Goal: Task Accomplishment & Management: Use online tool/utility

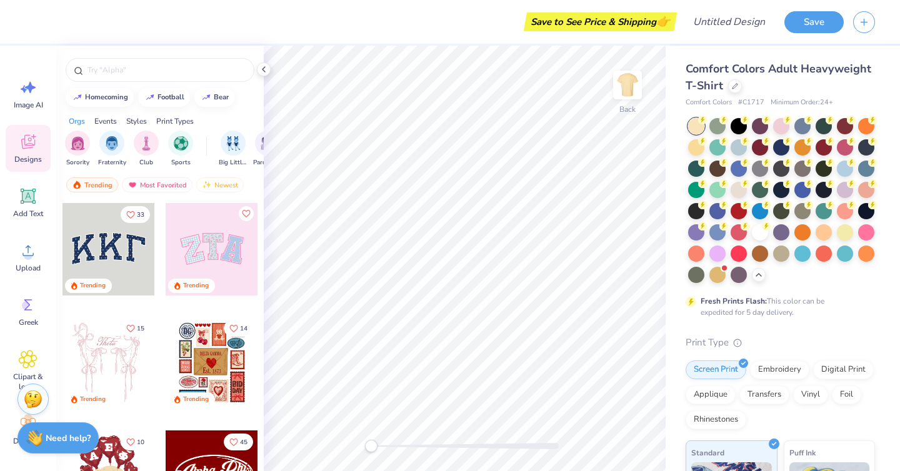
click at [694, 126] on div at bounding box center [696, 126] width 16 height 16
click at [718, 148] on div at bounding box center [717, 146] width 16 height 16
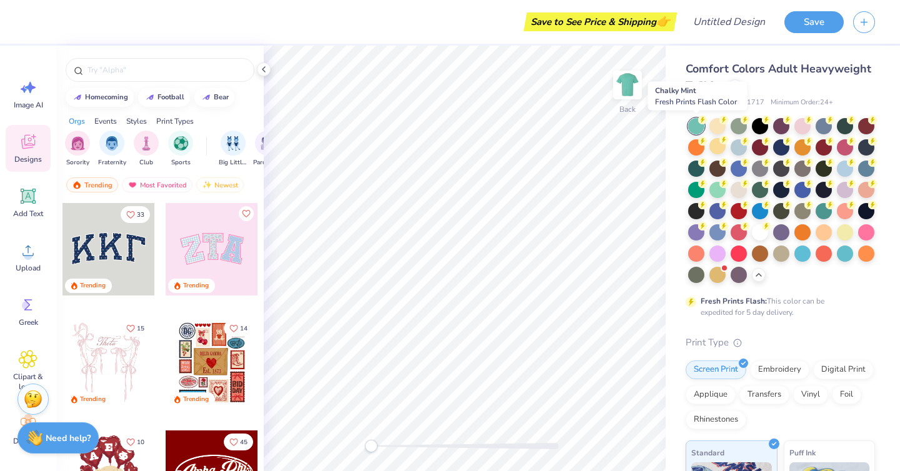
click at [696, 129] on div at bounding box center [696, 126] width 16 height 16
click at [718, 188] on div at bounding box center [717, 189] width 16 height 16
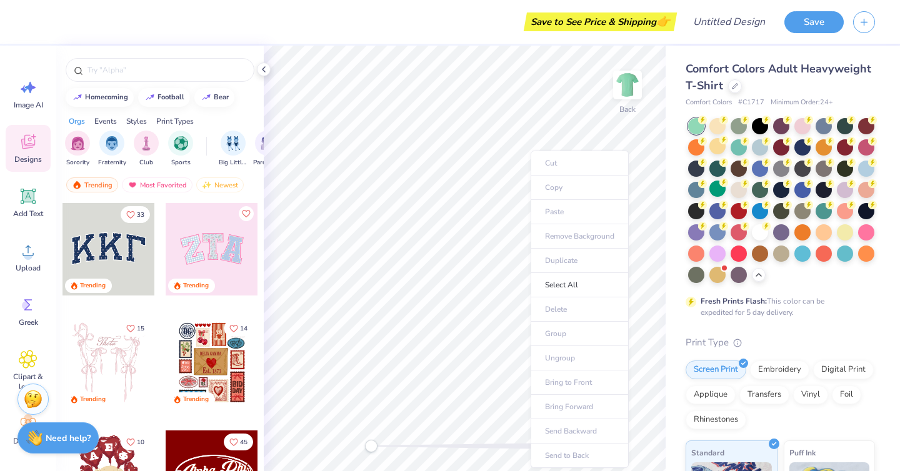
click at [555, 186] on ul "Cut Copy Paste Remove Background Duplicate Select All Delete Group Ungroup Brin…" at bounding box center [580, 310] width 98 height 318
click at [558, 192] on ul "Cut Copy Paste Remove Background Duplicate Select All Delete Group Ungroup Brin…" at bounding box center [580, 310] width 98 height 318
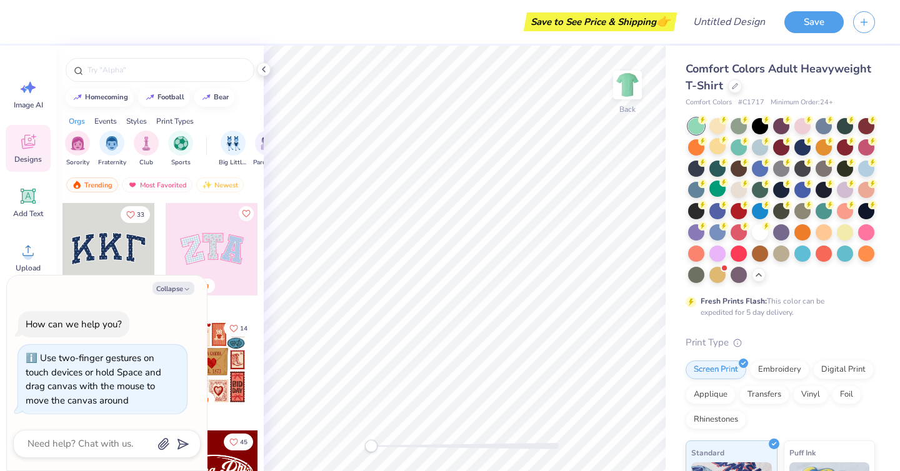
click at [329, 471] on div "Back" at bounding box center [465, 259] width 402 height 426
click at [634, 103] on img at bounding box center [628, 85] width 50 height 50
click at [634, 119] on div "Front" at bounding box center [628, 123] width 18 height 11
click at [516, 188] on ul "Cut Copy Paste Remove Background Duplicate Select All Delete Group Ungroup Brin…" at bounding box center [533, 308] width 98 height 318
click at [719, 127] on div at bounding box center [717, 125] width 16 height 16
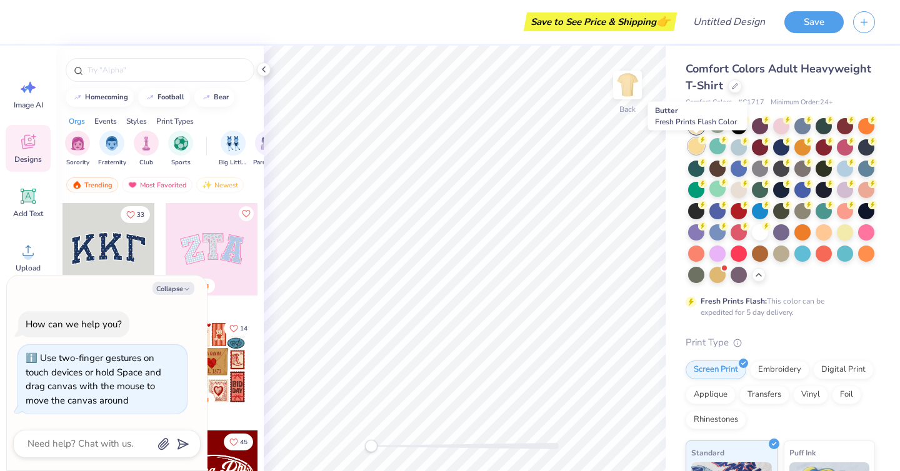
click at [698, 148] on div at bounding box center [696, 146] width 16 height 16
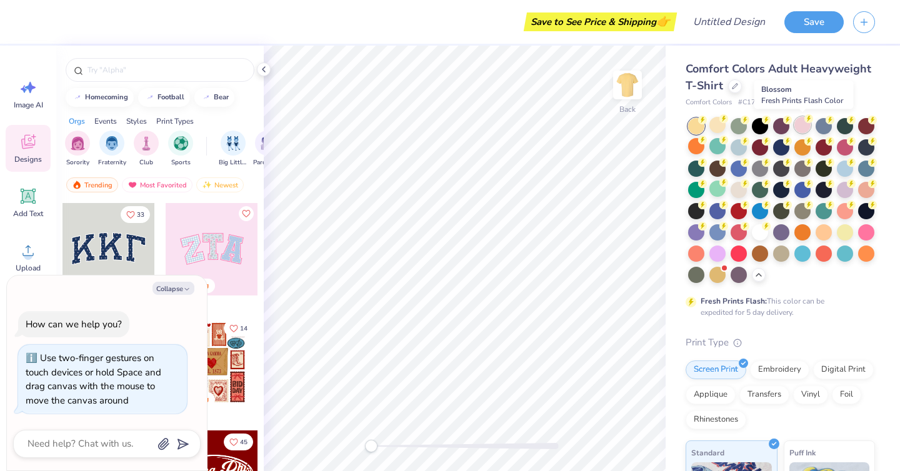
click at [808, 124] on div at bounding box center [803, 125] width 16 height 16
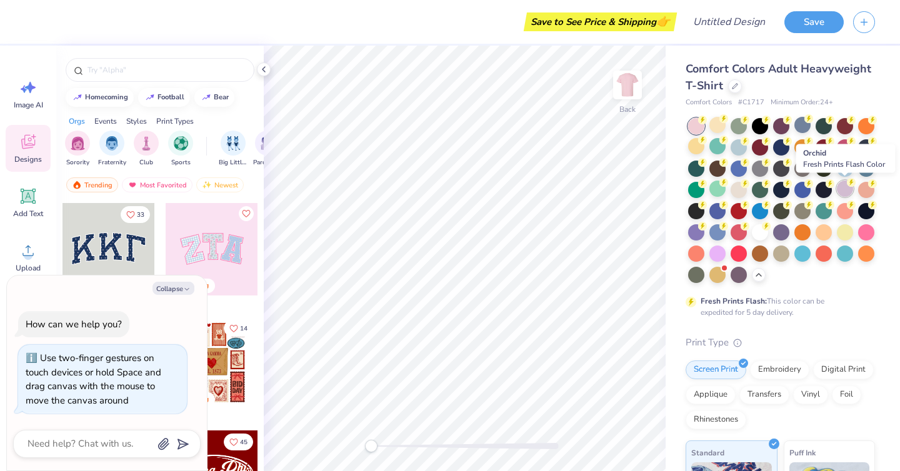
click at [841, 189] on div at bounding box center [845, 189] width 16 height 16
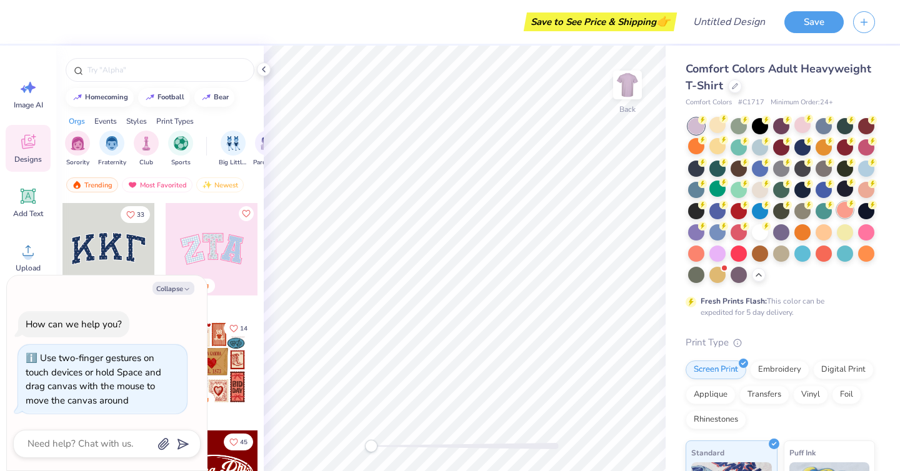
click at [844, 208] on div at bounding box center [845, 210] width 16 height 16
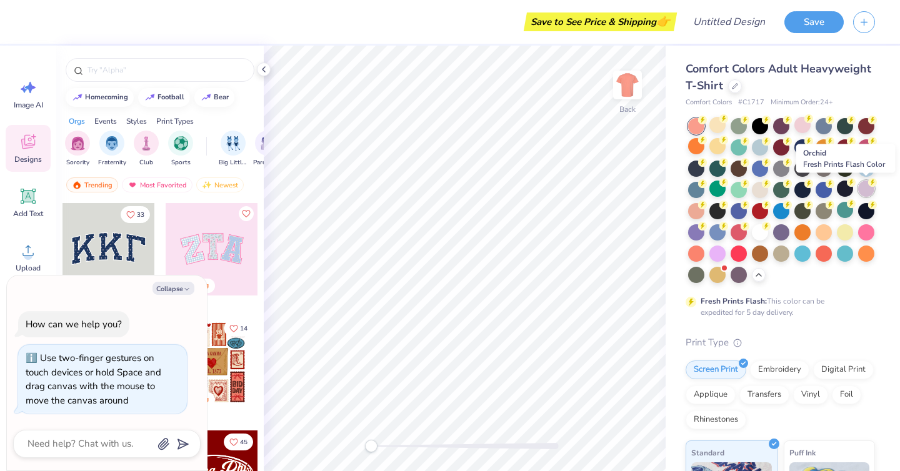
click at [865, 187] on div at bounding box center [866, 189] width 16 height 16
click at [864, 189] on div at bounding box center [866, 189] width 16 height 16
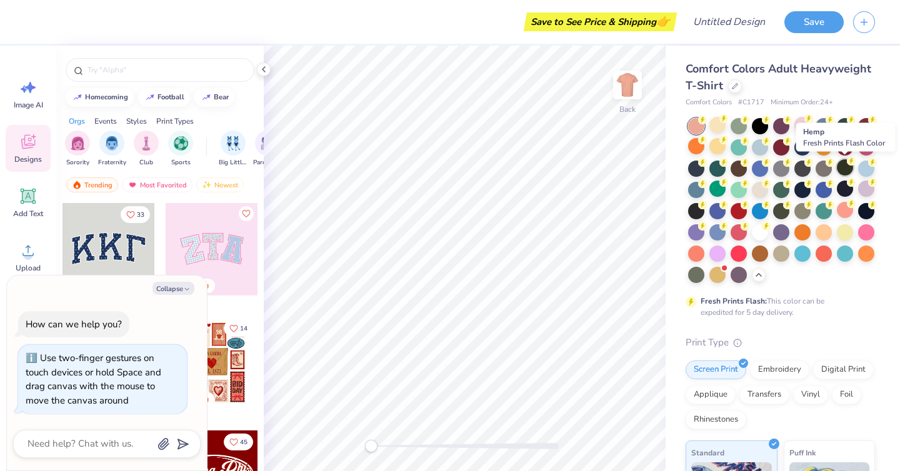
click at [845, 166] on div at bounding box center [845, 167] width 16 height 16
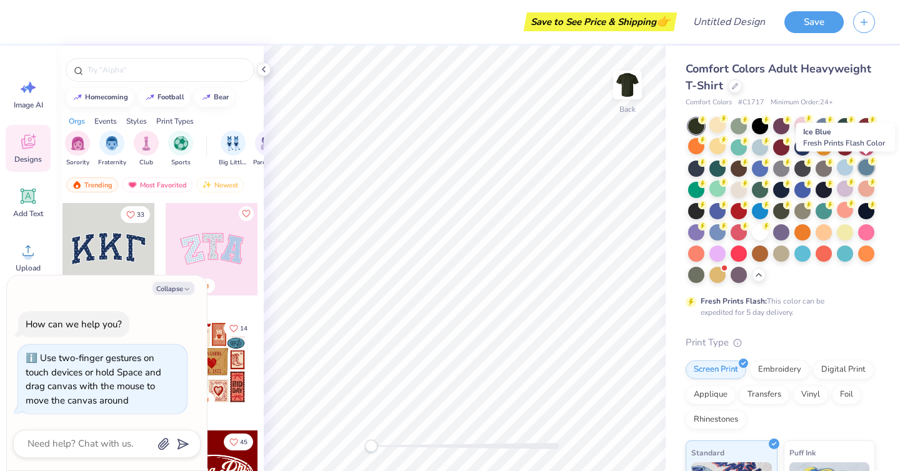
click at [862, 166] on div at bounding box center [866, 167] width 16 height 16
click at [849, 146] on div at bounding box center [845, 146] width 16 height 16
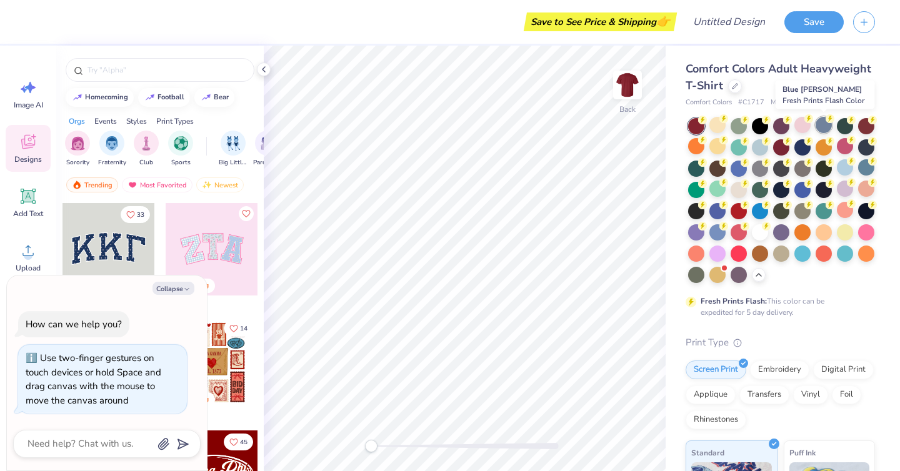
click at [828, 128] on div at bounding box center [824, 125] width 16 height 16
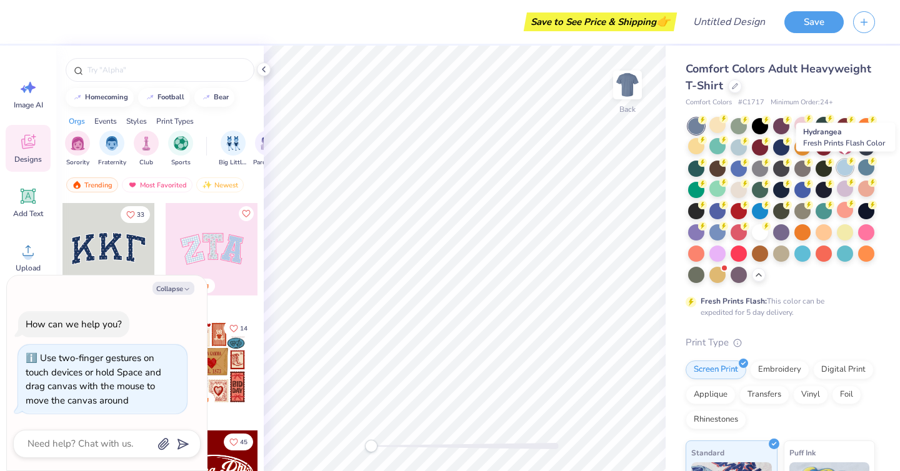
click at [844, 168] on div at bounding box center [845, 167] width 16 height 16
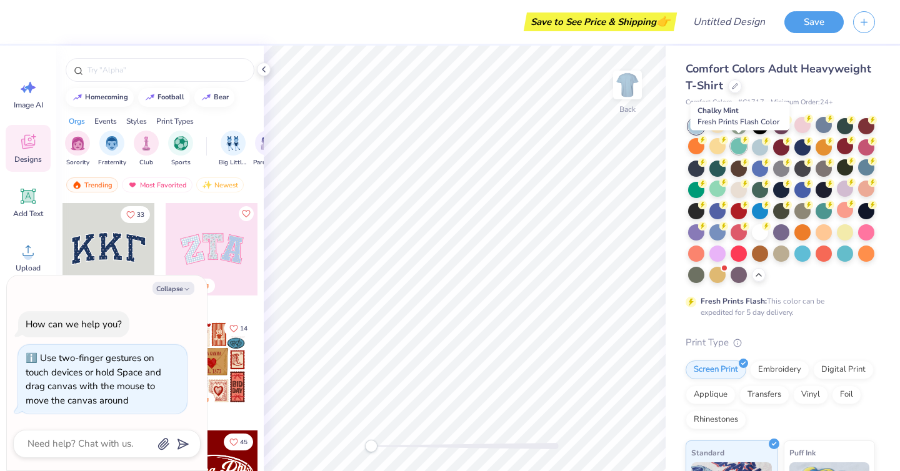
click at [737, 148] on div at bounding box center [739, 146] width 16 height 16
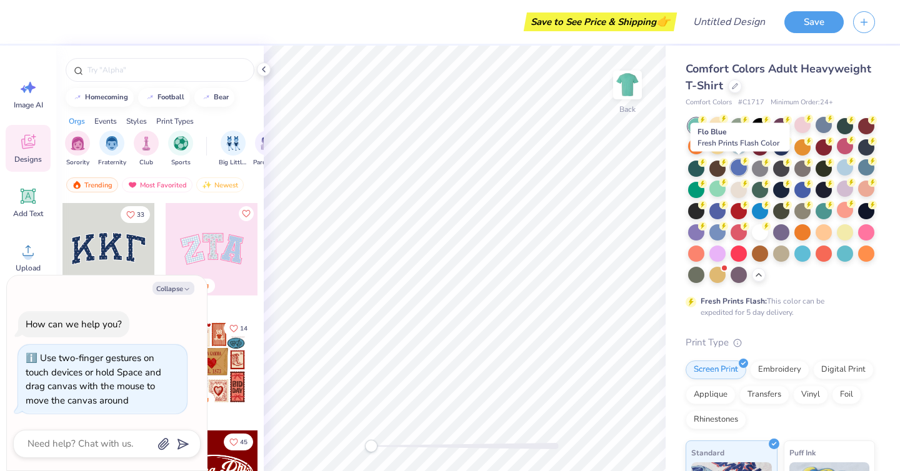
click at [737, 170] on div at bounding box center [739, 167] width 16 height 16
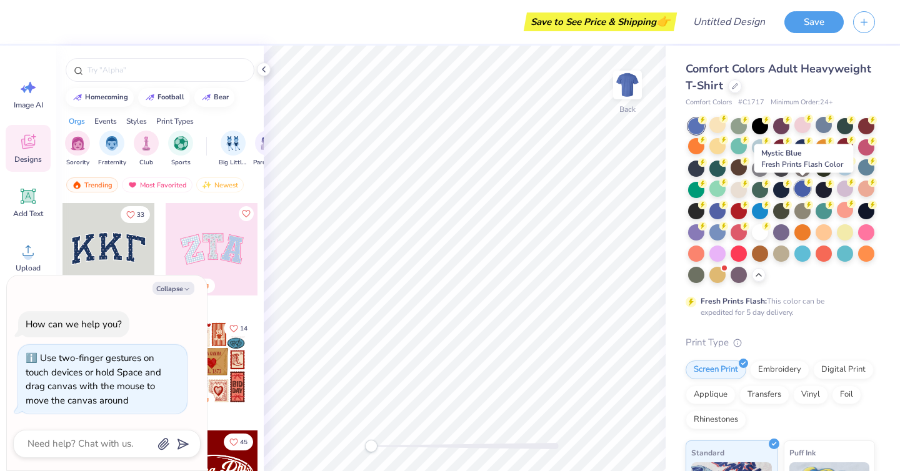
click at [804, 193] on div at bounding box center [803, 189] width 16 height 16
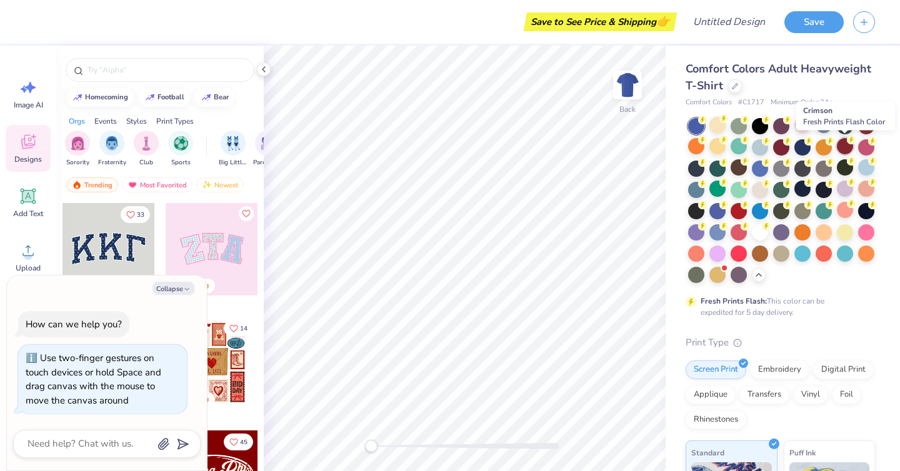
click at [845, 148] on div at bounding box center [845, 146] width 16 height 16
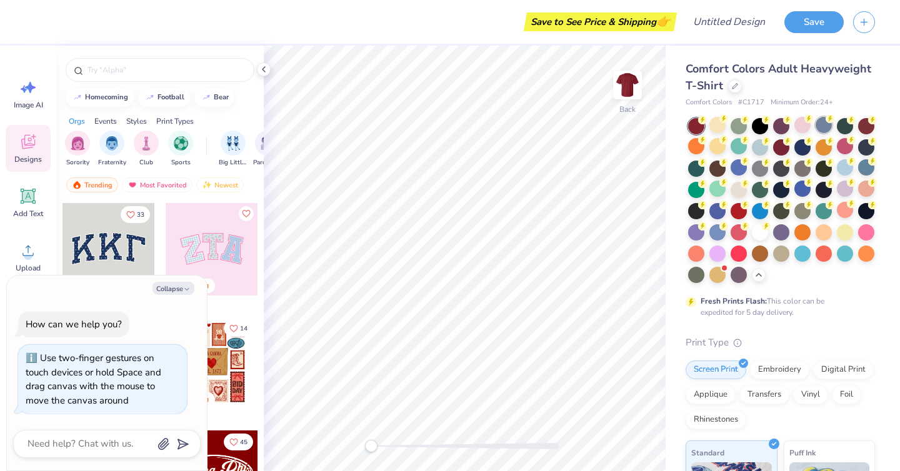
click at [823, 134] on div at bounding box center [781, 200] width 187 height 165
click at [823, 124] on div at bounding box center [824, 125] width 16 height 16
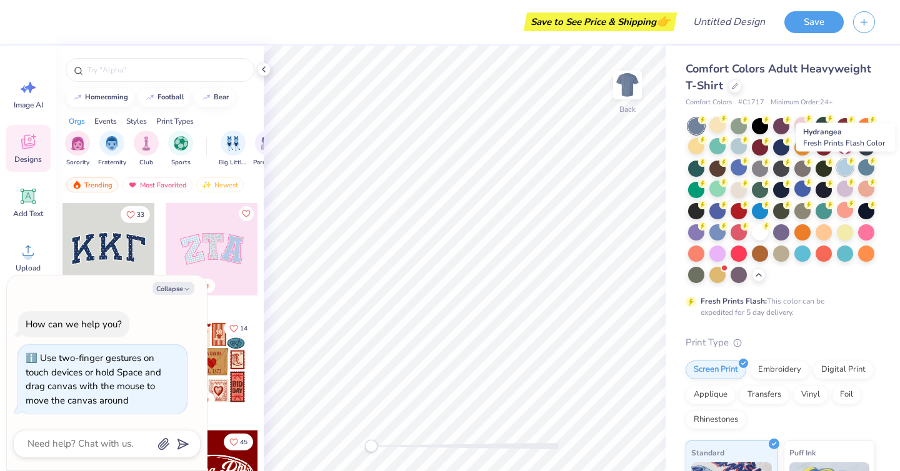
click at [846, 170] on div at bounding box center [845, 167] width 16 height 16
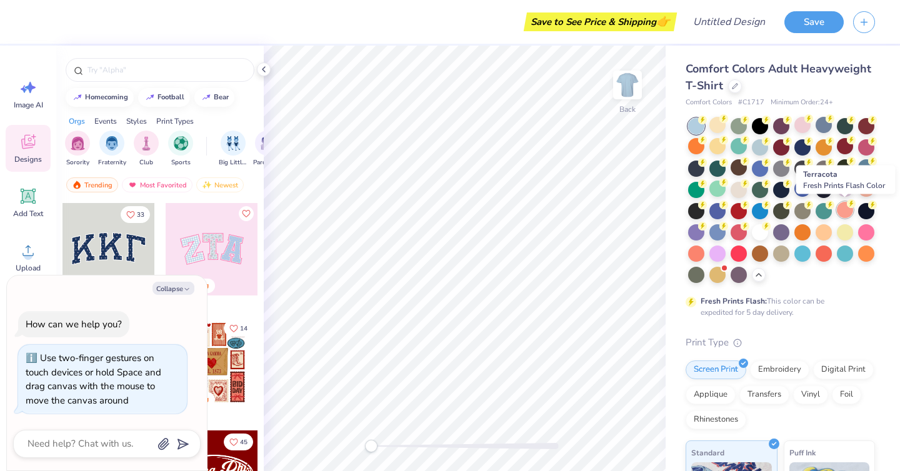
click at [841, 206] on div at bounding box center [845, 210] width 16 height 16
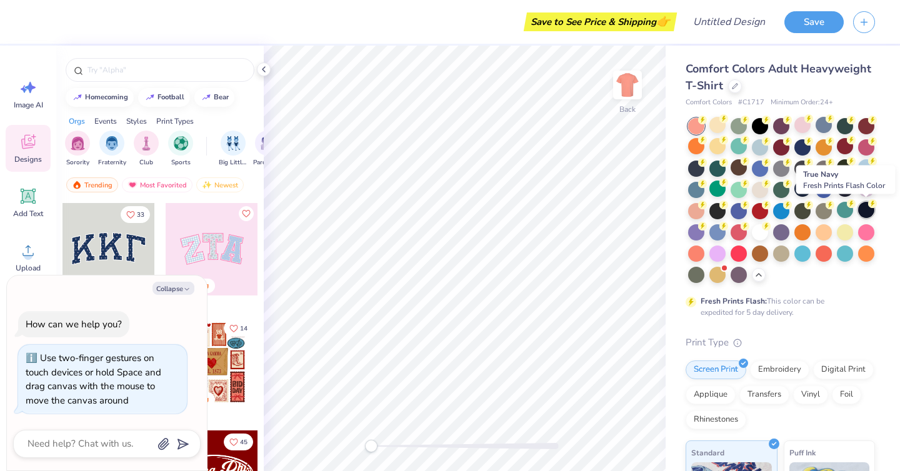
click at [865, 207] on div at bounding box center [866, 210] width 16 height 16
click at [761, 148] on div at bounding box center [760, 146] width 16 height 16
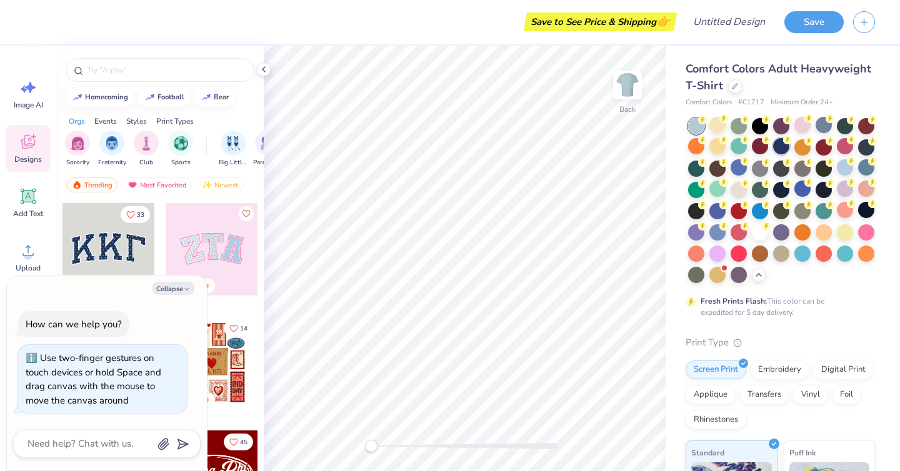
click at [780, 143] on div at bounding box center [781, 146] width 16 height 16
click at [762, 145] on div at bounding box center [760, 146] width 16 height 16
click at [755, 134] on div at bounding box center [781, 200] width 187 height 165
click at [758, 129] on div at bounding box center [760, 125] width 16 height 16
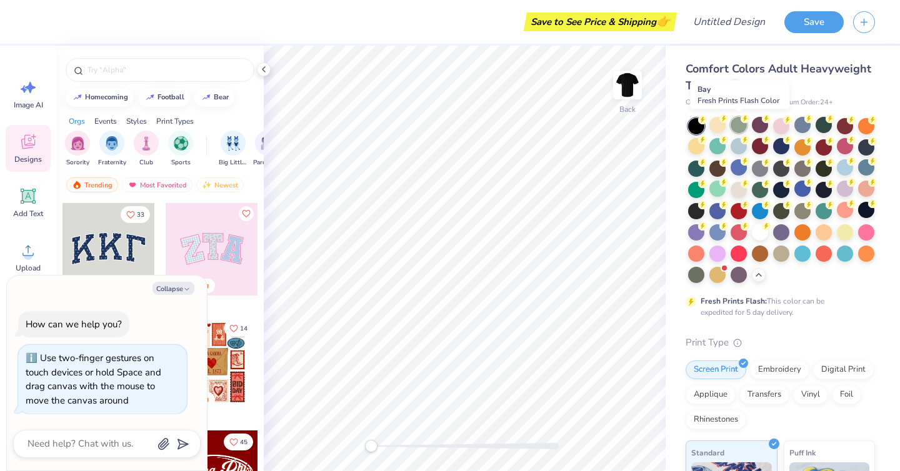
click at [737, 124] on div at bounding box center [739, 125] width 16 height 16
click at [711, 121] on div at bounding box center [717, 125] width 16 height 16
click at [714, 125] on div at bounding box center [717, 125] width 16 height 16
click at [695, 188] on div at bounding box center [696, 189] width 16 height 16
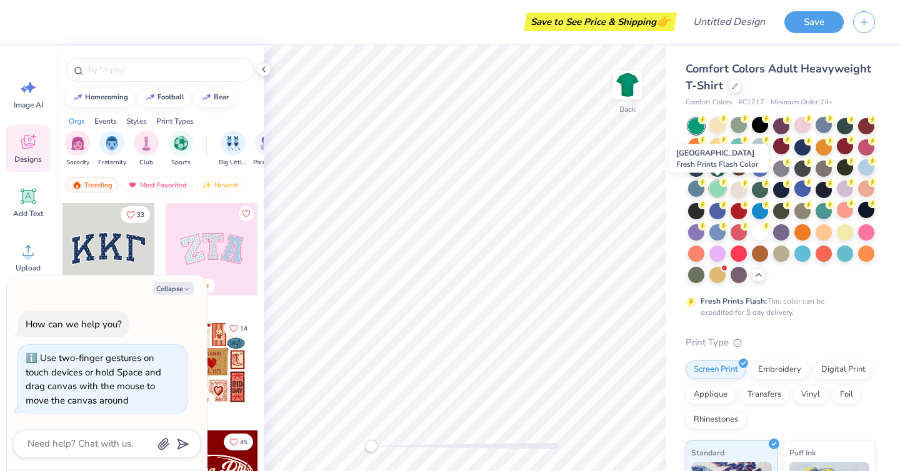
click at [723, 192] on div at bounding box center [717, 189] width 16 height 16
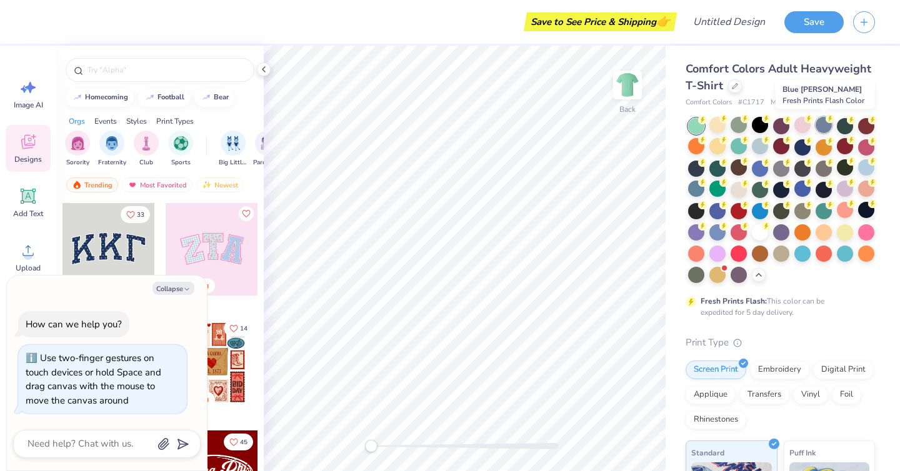
click at [826, 128] on div at bounding box center [824, 125] width 16 height 16
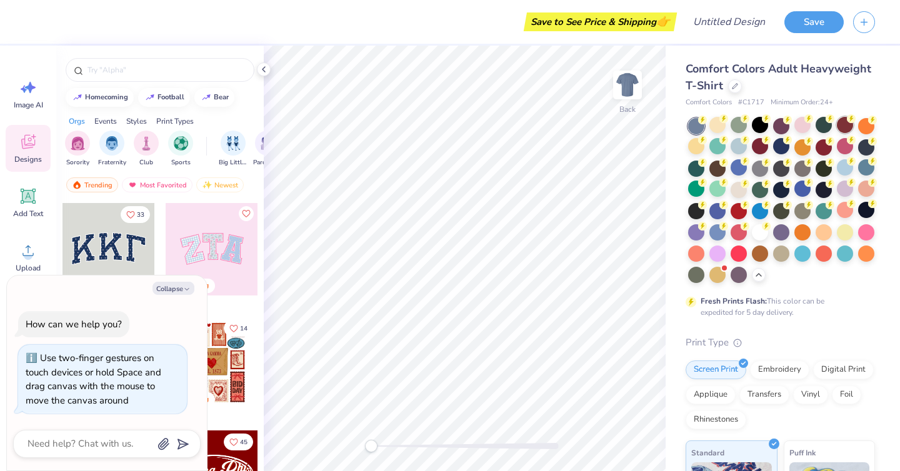
click at [837, 126] on div at bounding box center [845, 125] width 16 height 16
click at [880, 137] on div "Comfort Colors Adult Heavyweight T-Shirt Comfort Colors # C1717 Minimum Order: …" at bounding box center [783, 385] width 234 height 678
click at [871, 128] on div at bounding box center [866, 125] width 16 height 16
click at [734, 251] on div at bounding box center [739, 252] width 16 height 16
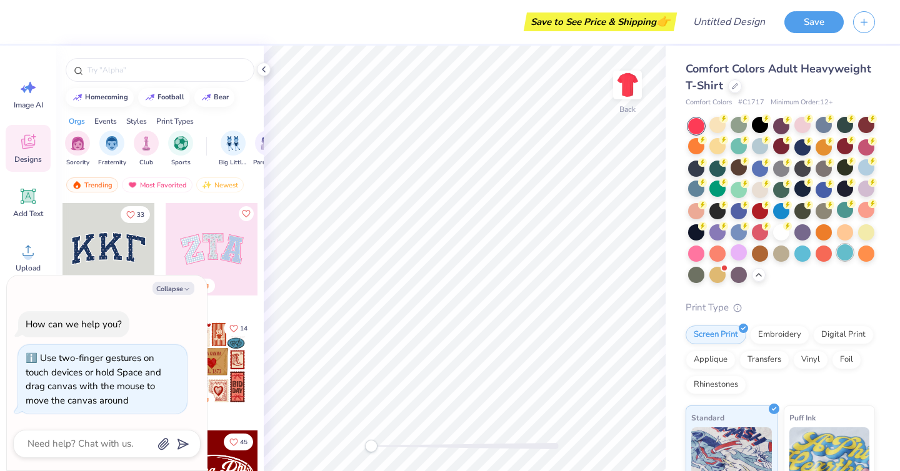
click at [846, 253] on div at bounding box center [845, 252] width 16 height 16
click at [716, 126] on div at bounding box center [717, 125] width 16 height 16
type textarea "x"
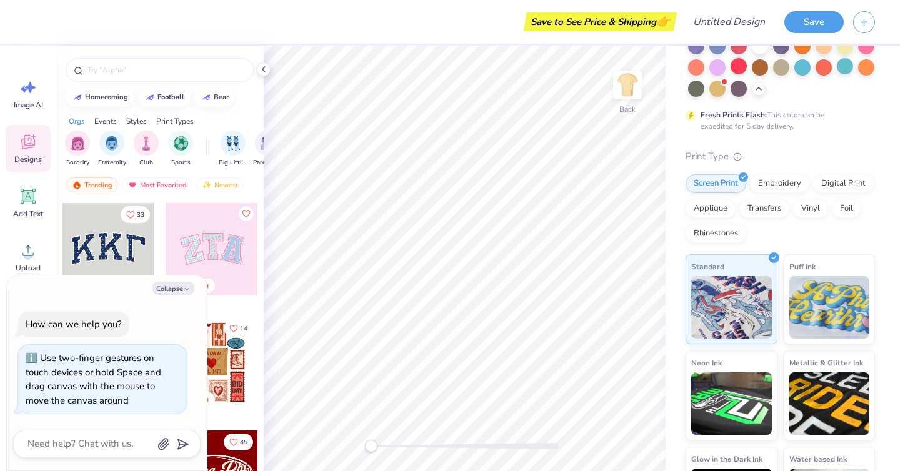
scroll to position [252, 0]
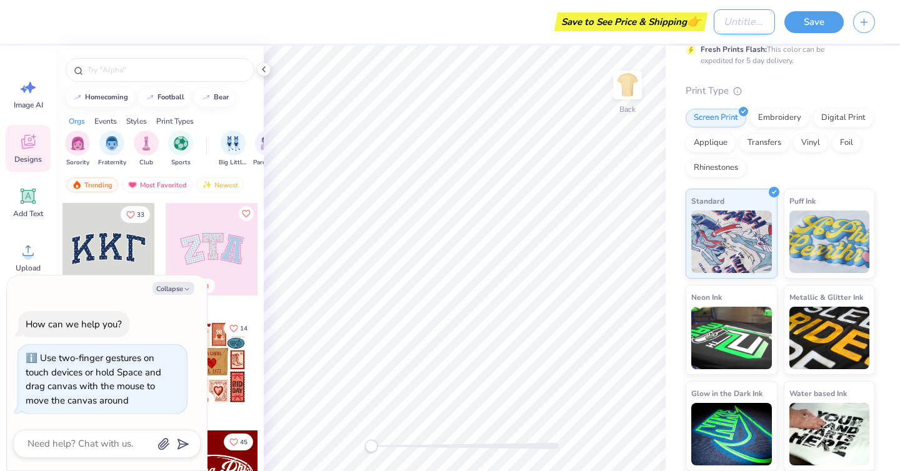
click at [750, 21] on input "Design Title" at bounding box center [744, 21] width 61 height 25
type input "C"
type textarea "x"
type input "Ch"
type textarea "x"
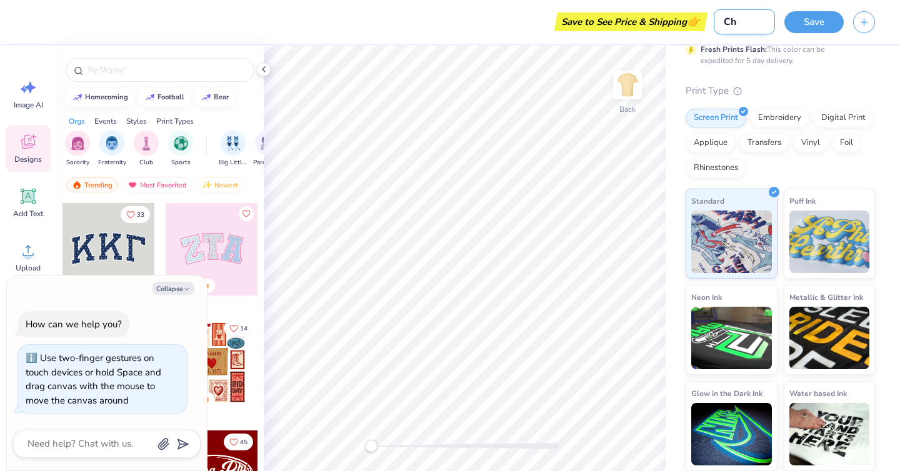
type input "Cho"
type textarea "x"
type input "Choc"
type textarea "x"
type input "Choco"
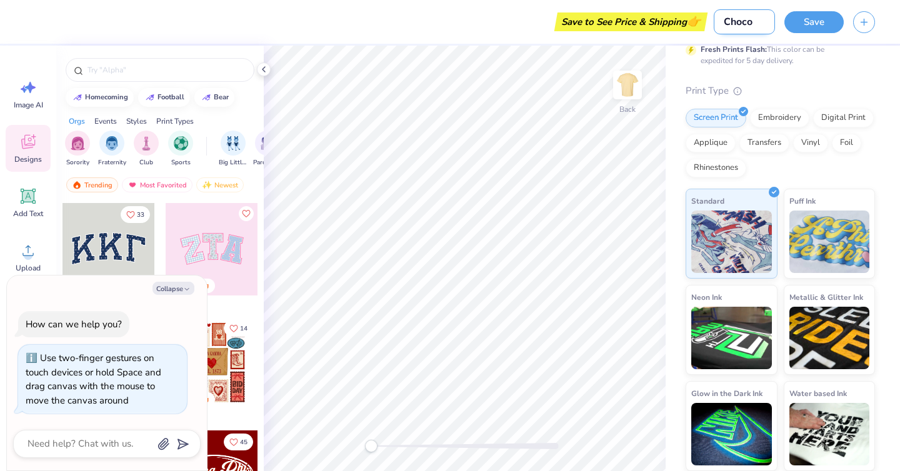
type textarea "x"
type input "Chocol"
type textarea "x"
type input "Chocola"
type textarea "x"
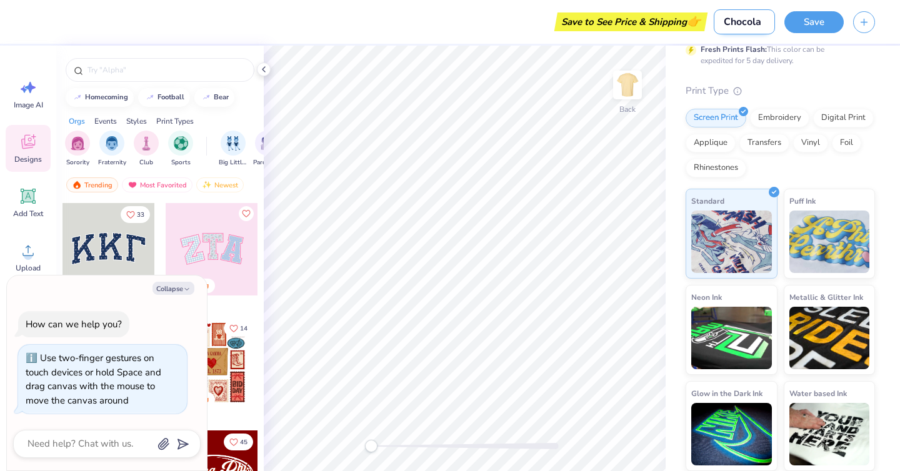
type input "Chocolat"
type textarea "x"
type input "Chocolate"
type textarea "x"
type input "Chocolate"
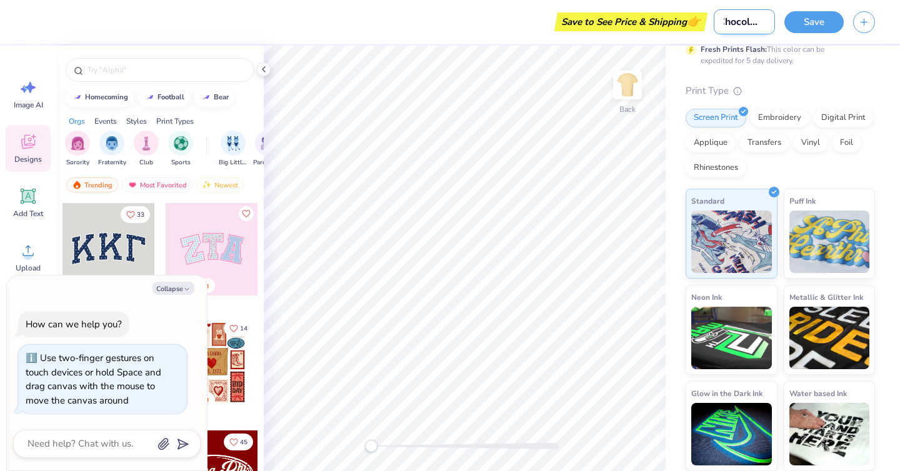
type textarea "x"
type input "Chocolate M"
type textarea "x"
type input "Chocolate Mi"
type textarea "x"
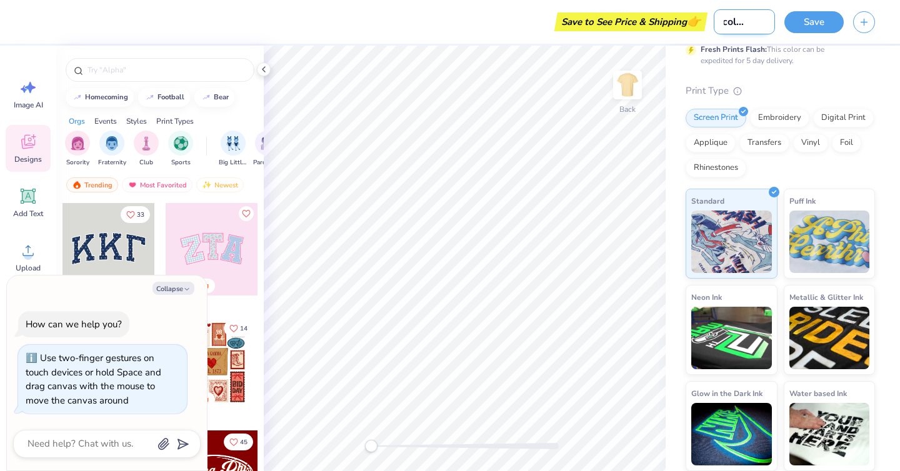
type input "Chocolate Mil"
type textarea "x"
type input "Chocolate Milk"
type textarea "x"
type input "Chocolate Milk"
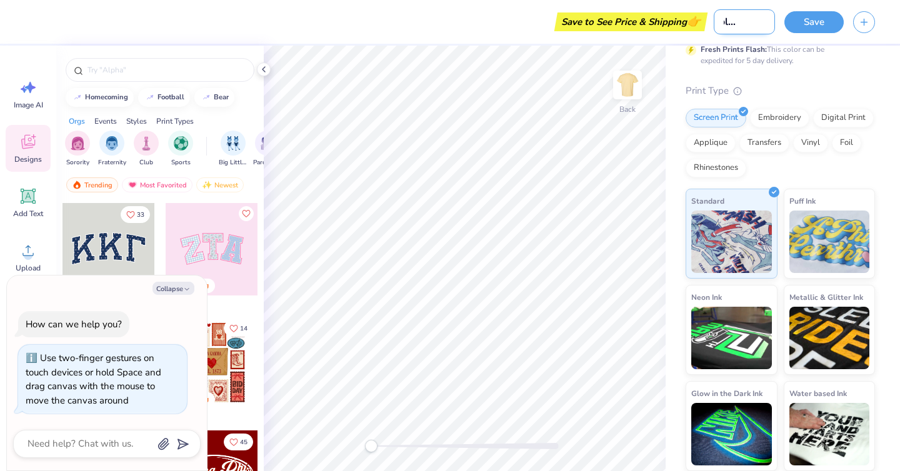
type textarea "x"
type input "Chocolate Milk M"
type textarea "x"
type input "Chocolate Milk Mi"
type textarea "x"
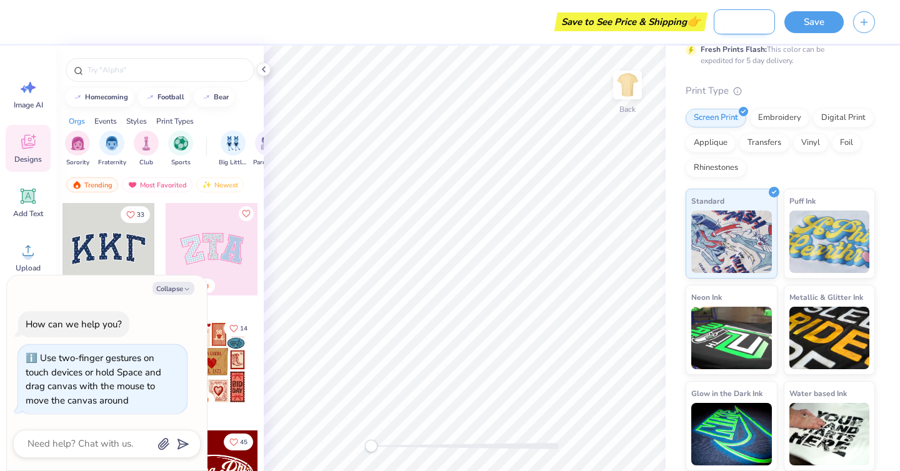
scroll to position [0, 50]
type input "Chocolate Milk Mil"
type textarea "x"
type input "Chocolate Milk Mile"
type textarea "x"
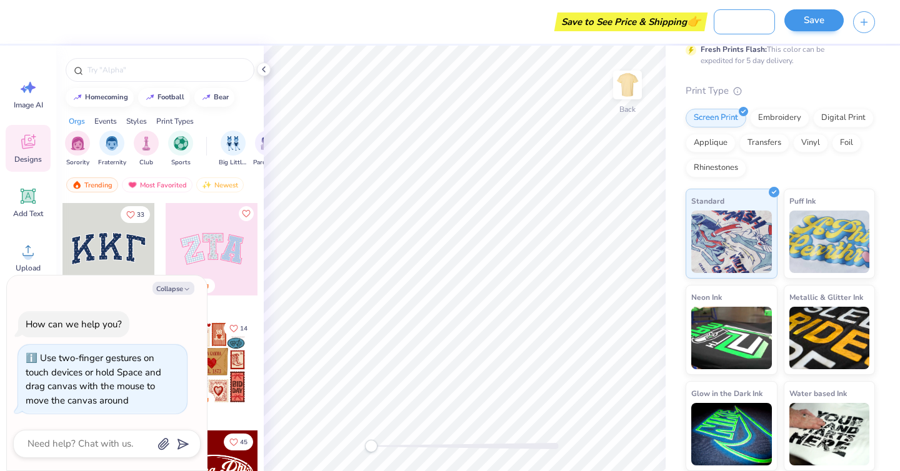
type input "Chocolate Milk Mile"
click at [815, 18] on button "Save" at bounding box center [814, 20] width 59 height 22
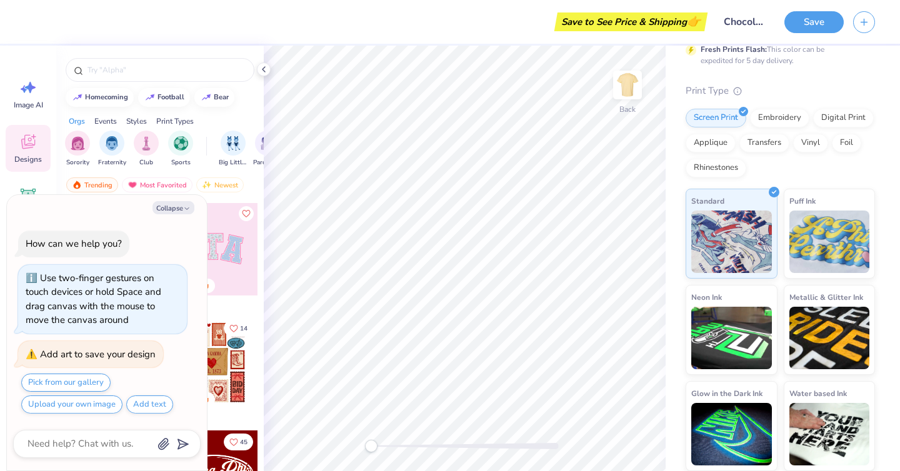
click at [667, 23] on div "Save to See Price & Shipping 👉" at bounding box center [631, 22] width 147 height 19
click at [189, 208] on icon "button" at bounding box center [187, 209] width 8 height 8
type textarea "x"
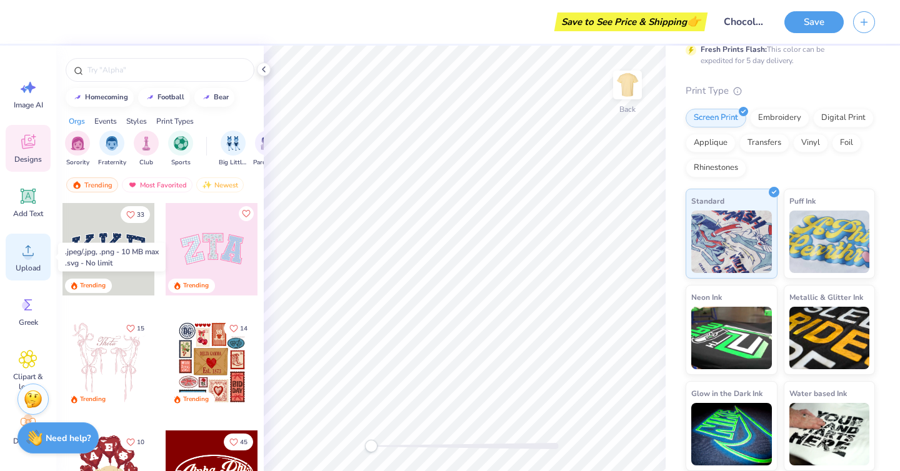
click at [29, 257] on circle at bounding box center [28, 255] width 9 height 9
click at [35, 255] on icon at bounding box center [28, 250] width 19 height 19
click at [19, 251] on icon at bounding box center [28, 250] width 19 height 19
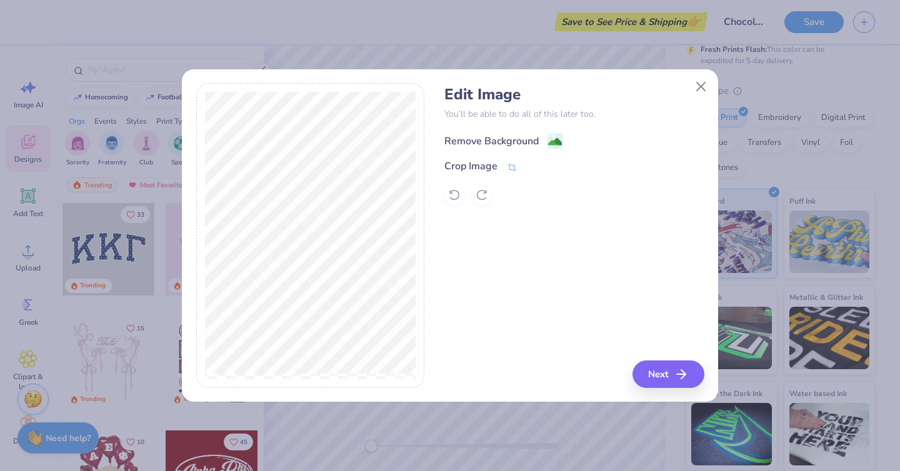
click at [558, 144] on image at bounding box center [555, 142] width 14 height 14
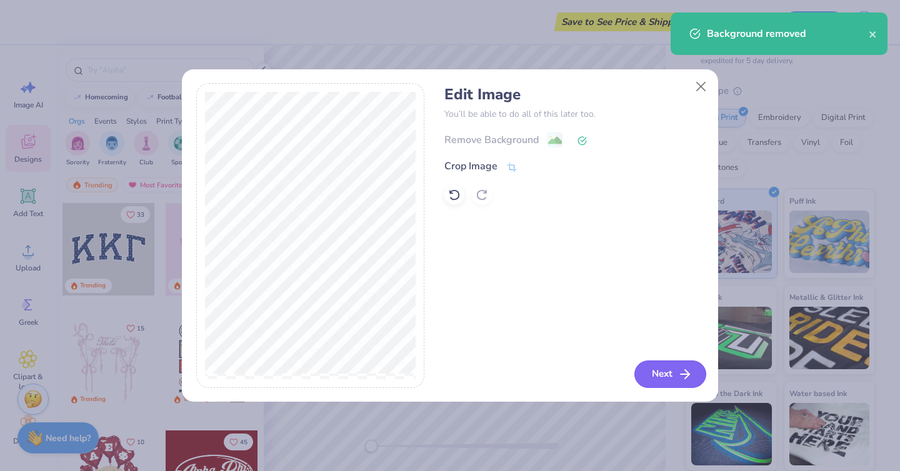
click at [656, 364] on button "Next" at bounding box center [670, 375] width 72 height 28
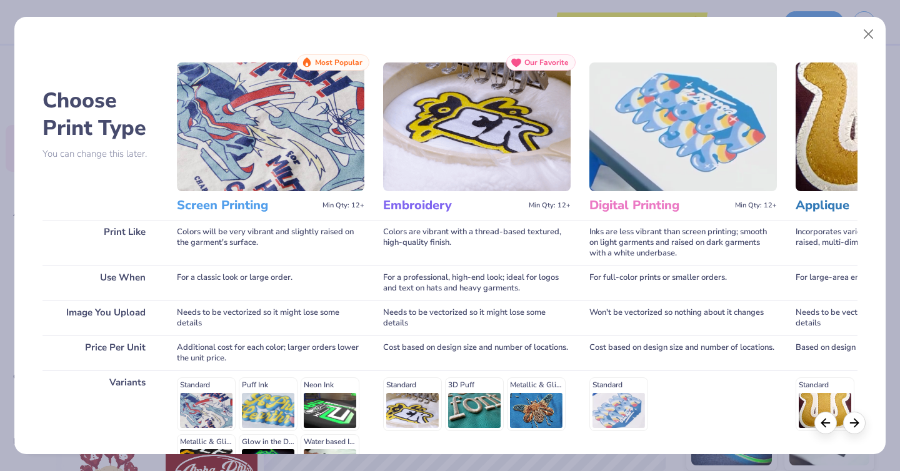
click at [251, 155] on img at bounding box center [271, 127] width 188 height 129
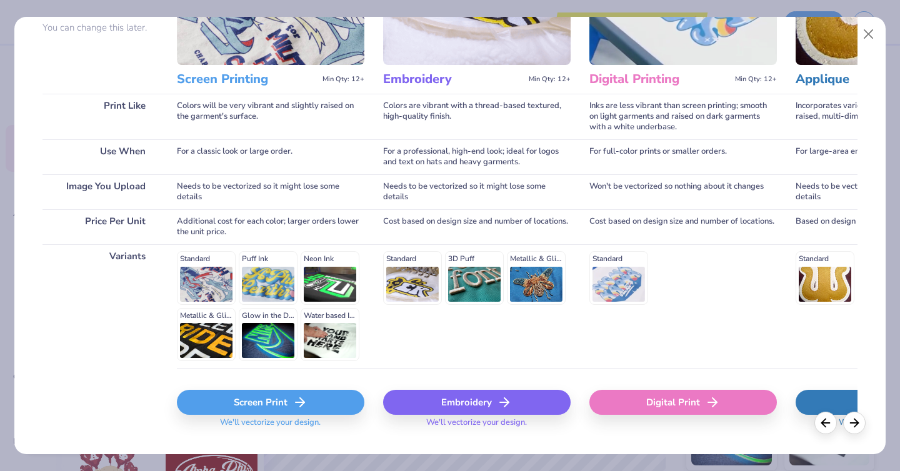
scroll to position [152, 0]
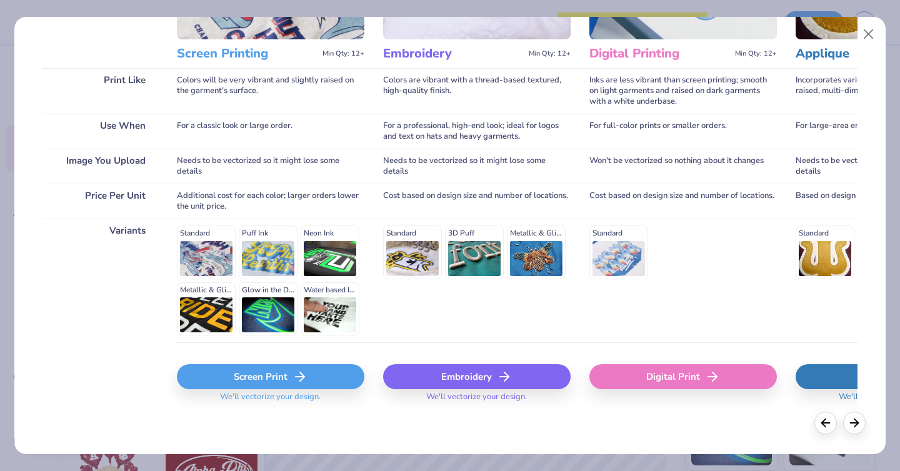
click at [249, 374] on div "Screen Print" at bounding box center [271, 376] width 188 height 25
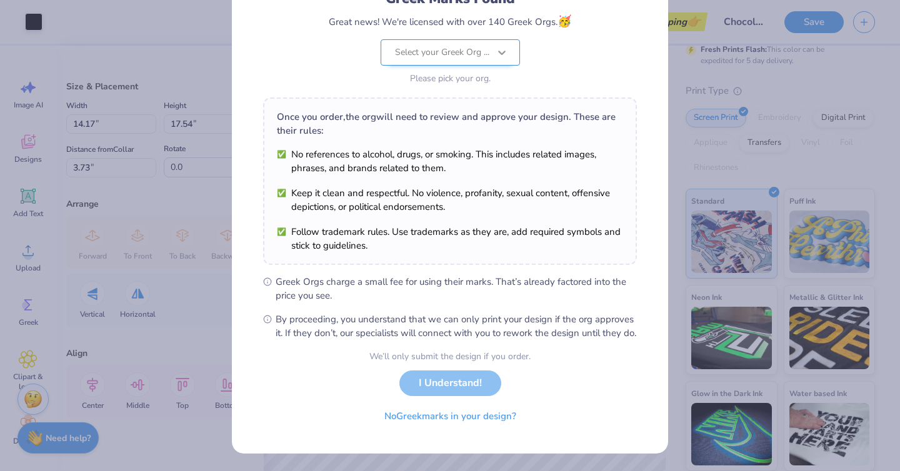
scroll to position [114, 0]
click at [511, 414] on button "No Greek marks in your design?" at bounding box center [450, 414] width 153 height 26
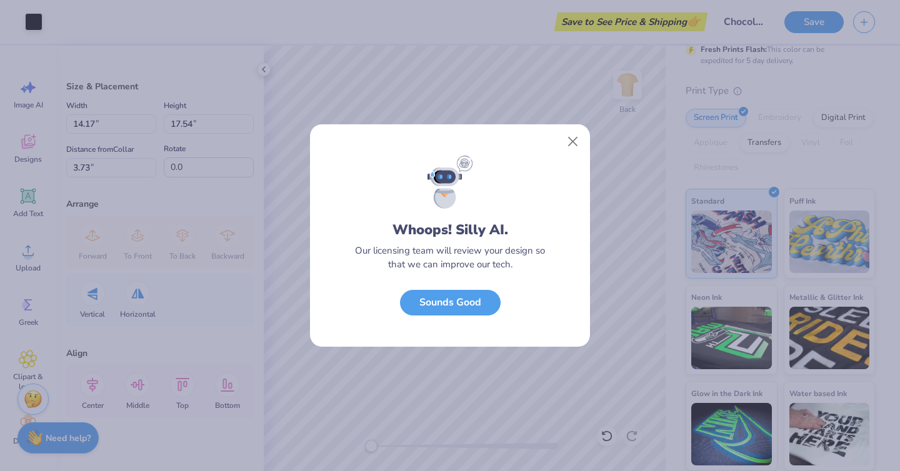
scroll to position [0, 0]
click at [574, 143] on button "Close" at bounding box center [573, 142] width 24 height 24
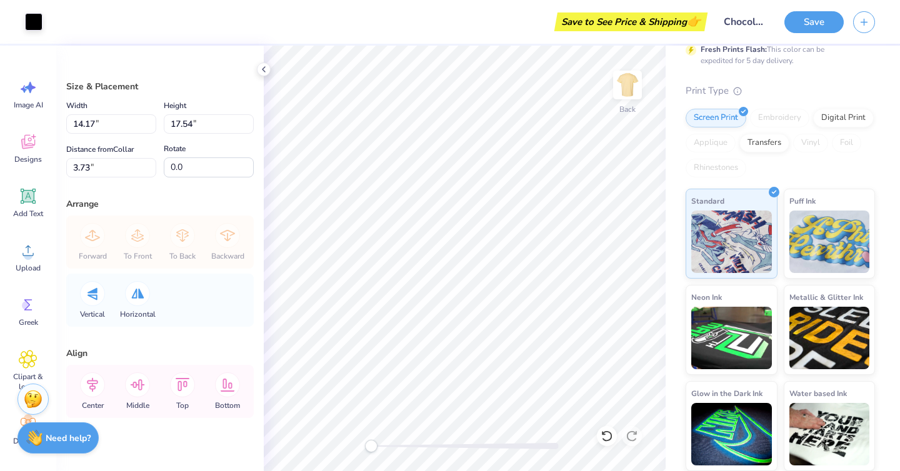
type input "12.50"
type input "15.47"
click at [625, 85] on img at bounding box center [628, 85] width 50 height 50
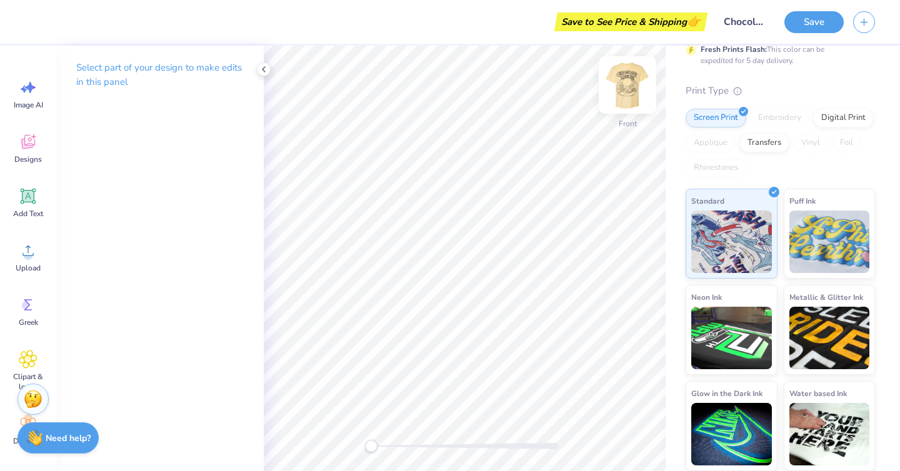
click at [639, 83] on img at bounding box center [628, 85] width 50 height 50
click at [638, 74] on img at bounding box center [628, 85] width 50 height 50
click at [802, 19] on button "Save" at bounding box center [814, 20] width 59 height 22
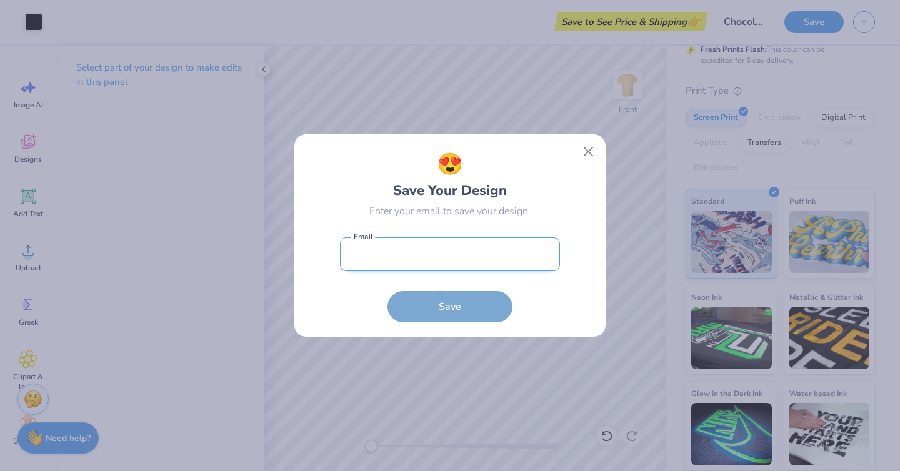
click at [499, 256] on input "email" at bounding box center [450, 255] width 220 height 34
type input "[EMAIL_ADDRESS][DOMAIN_NAME]"
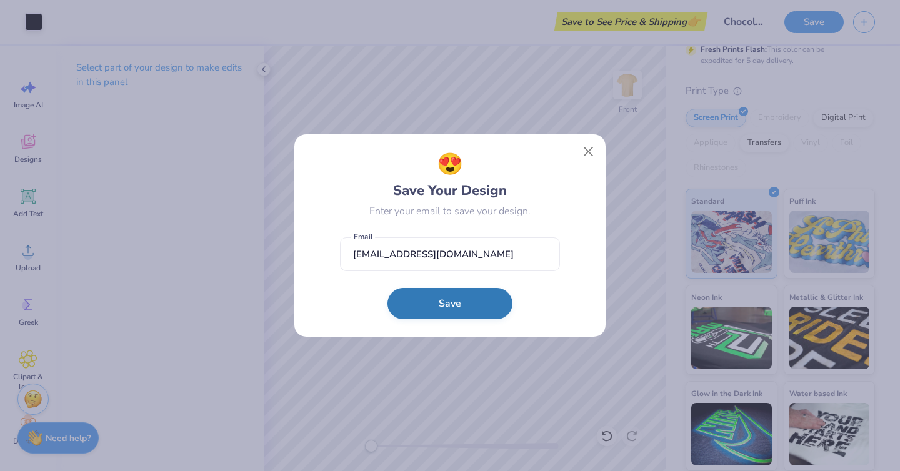
click at [466, 301] on button "Save" at bounding box center [450, 303] width 125 height 31
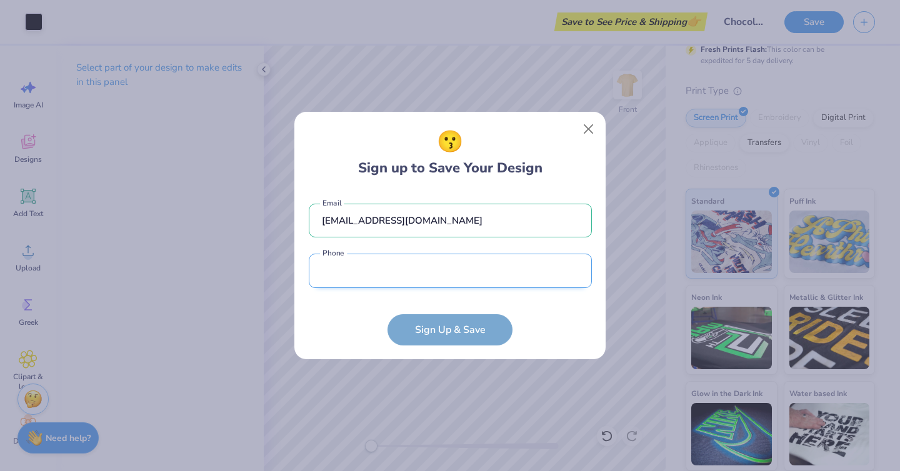
click at [450, 272] on input "tel" at bounding box center [450, 271] width 283 height 34
type input "[PHONE_NUMBER]"
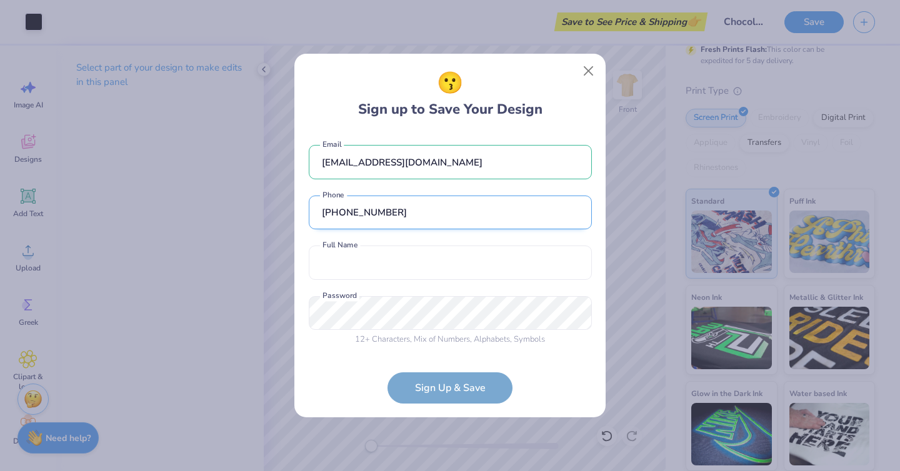
click at [322, 211] on input "[PHONE_NUMBER]" at bounding box center [450, 213] width 283 height 34
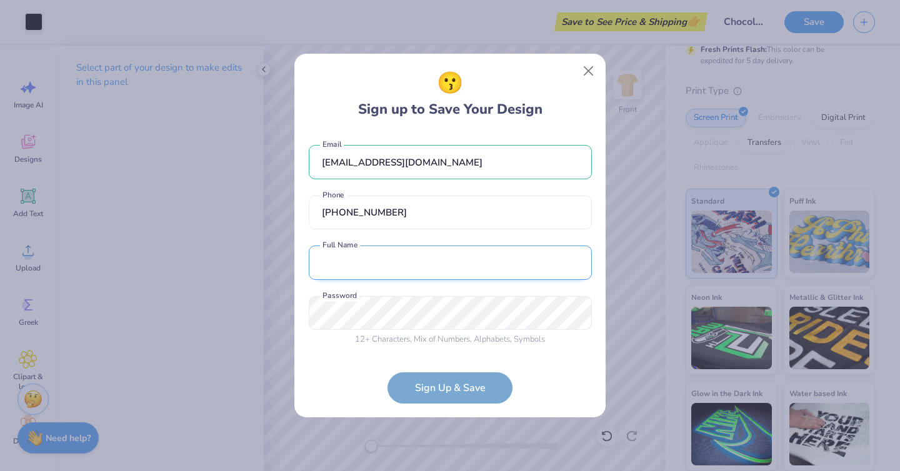
click at [323, 266] on input "text" at bounding box center [450, 263] width 283 height 34
type input "[PERSON_NAME]"
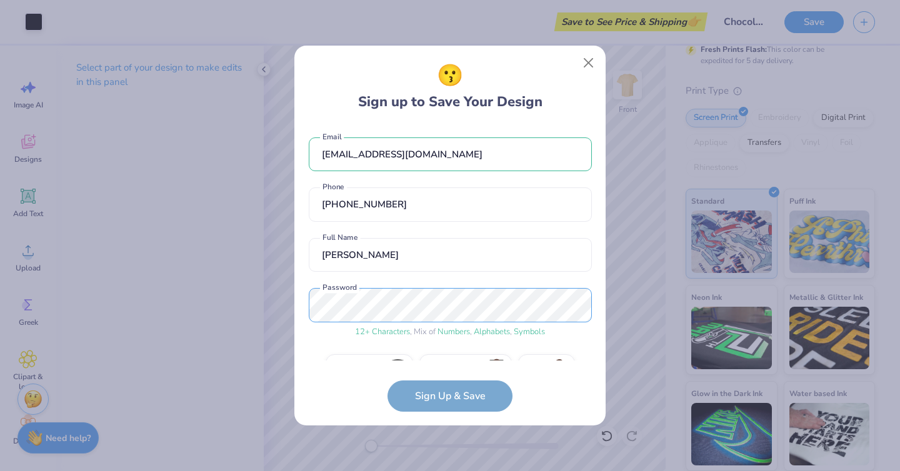
scroll to position [31, 0]
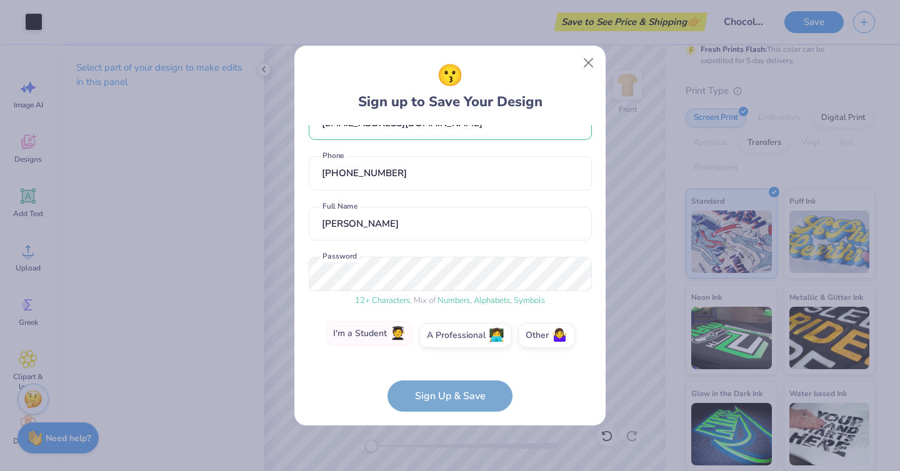
click at [383, 334] on label "I'm a Student 🧑‍🎓" at bounding box center [370, 333] width 88 height 25
click at [446, 366] on input "I'm a Student 🧑‍🎓" at bounding box center [450, 370] width 8 height 8
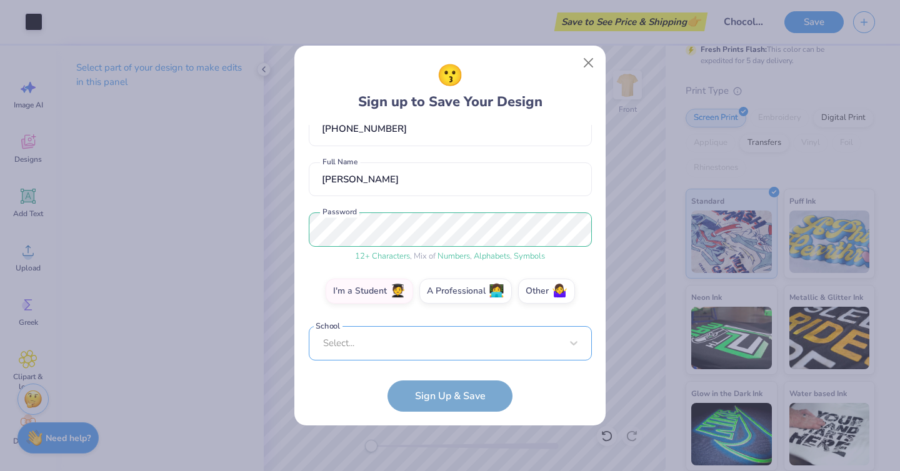
click at [451, 346] on div "Select..." at bounding box center [450, 343] width 283 height 34
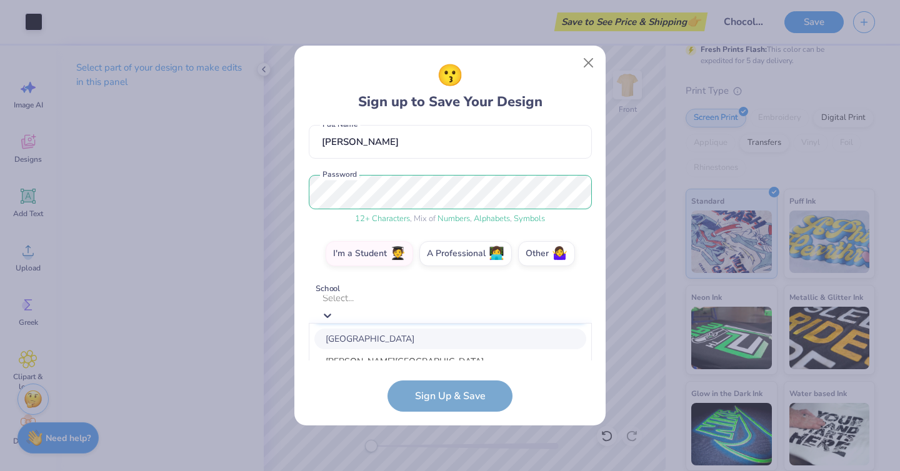
scroll to position [269, 0]
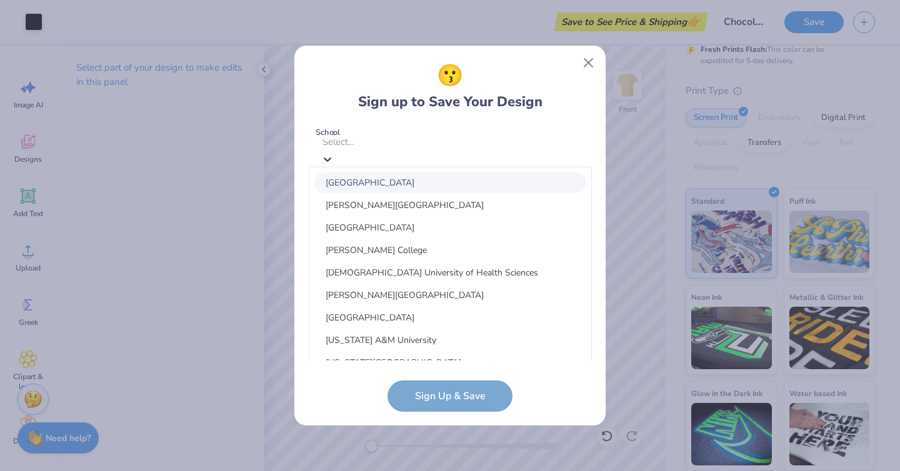
click at [481, 138] on div "[EMAIL_ADDRESS][DOMAIN_NAME] Email [PHONE_NUMBER] Phone [PERSON_NAME] Full Name…" at bounding box center [450, 243] width 283 height 236
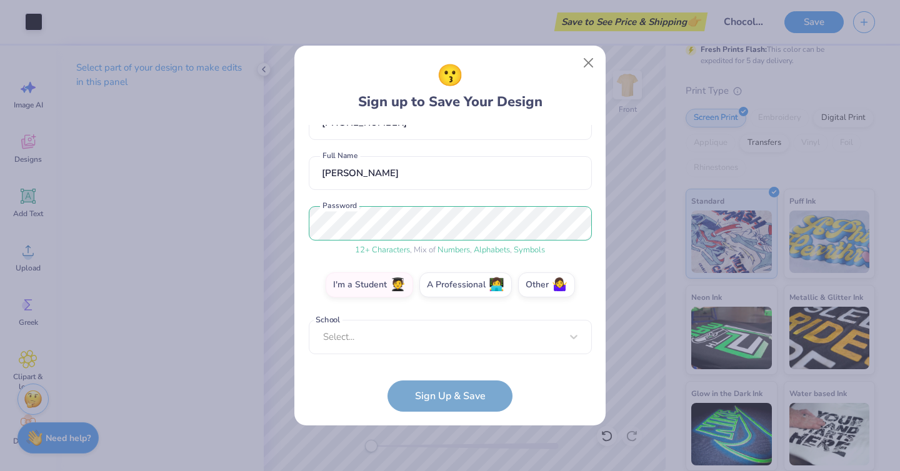
click at [586, 302] on div "I'm a Student 🧑‍🎓 A Professional 👩‍💻 Other 🤷‍♀️" at bounding box center [450, 288] width 283 height 31
click at [366, 293] on label "I'm a Student 🧑‍🎓" at bounding box center [370, 283] width 88 height 25
click at [446, 366] on input "I'm a Student 🧑‍🎓" at bounding box center [450, 370] width 8 height 8
click at [411, 341] on div "Select..." at bounding box center [450, 337] width 283 height 34
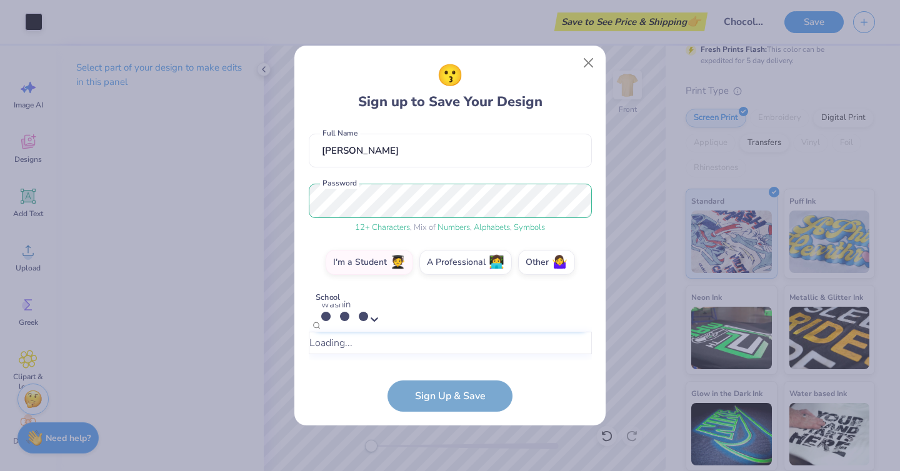
scroll to position [113, 0]
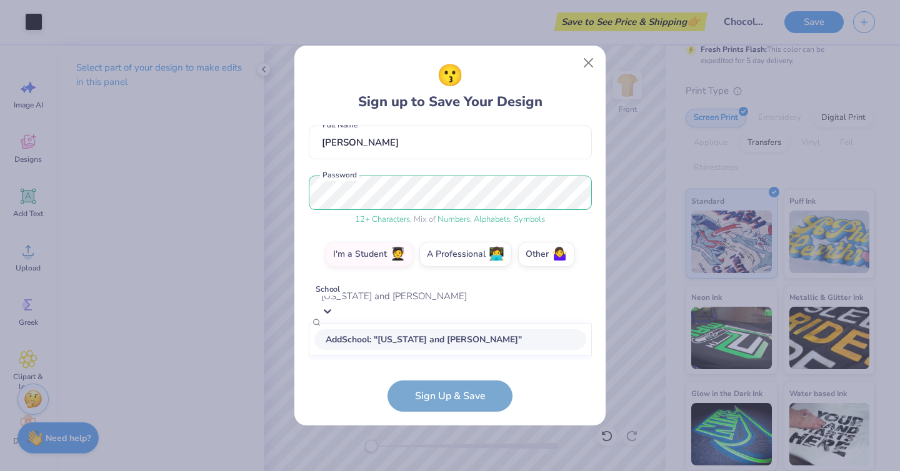
type input "[US_STATE] and [PERSON_NAME]"
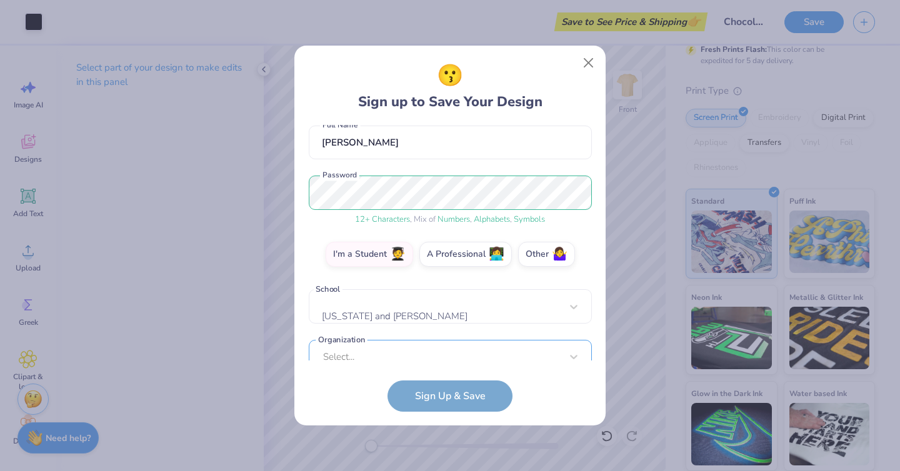
scroll to position [132, 0]
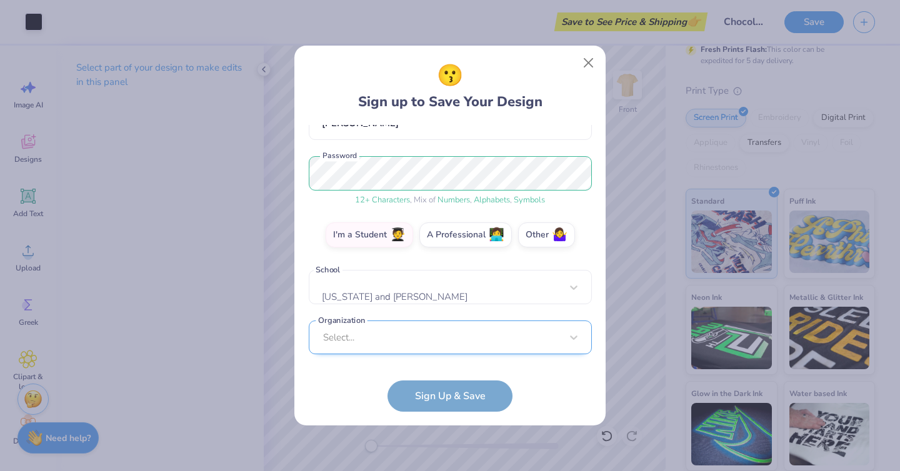
click at [433, 332] on div "Select..." at bounding box center [450, 338] width 283 height 34
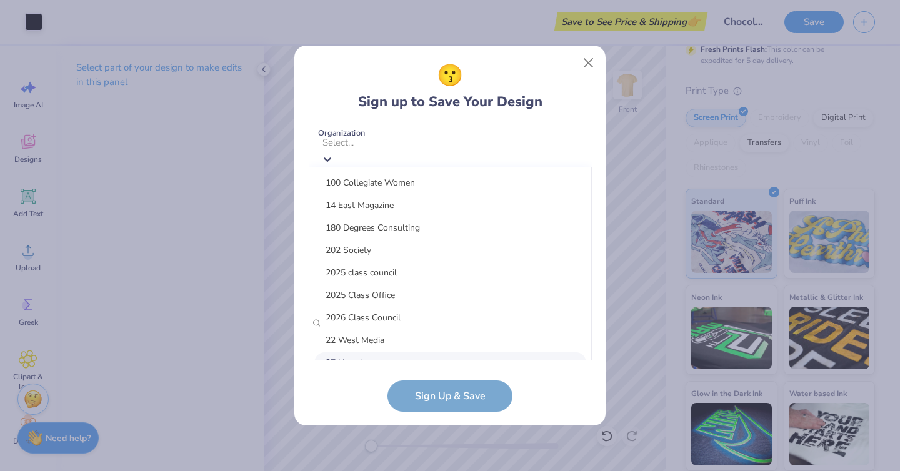
click at [569, 372] on form "[EMAIL_ADDRESS][DOMAIN_NAME] Email [PHONE_NUMBER] Phone [PERSON_NAME] Full Name…" at bounding box center [450, 268] width 283 height 287
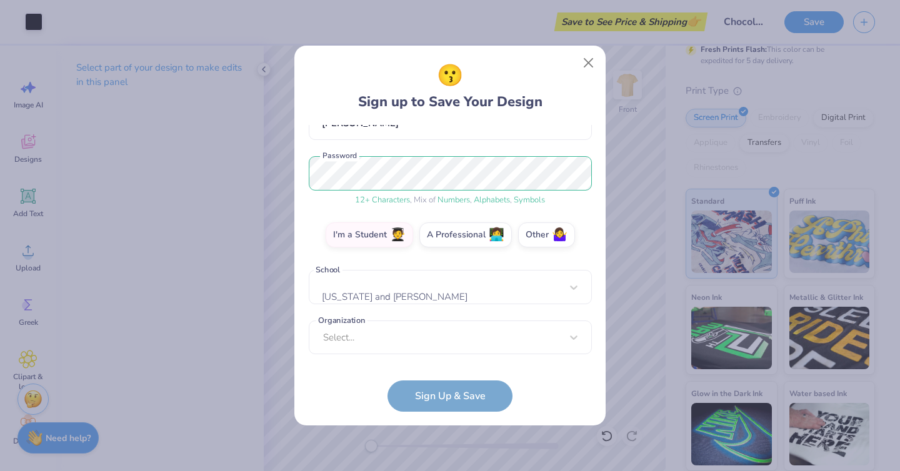
click at [481, 387] on form "[EMAIL_ADDRESS][DOMAIN_NAME] Email [PHONE_NUMBER] Phone [PERSON_NAME] Full Name…" at bounding box center [450, 268] width 283 height 287
click at [480, 398] on form "[EMAIL_ADDRESS][DOMAIN_NAME] Email [PHONE_NUMBER] Phone [PERSON_NAME] Full Name…" at bounding box center [450, 268] width 283 height 287
click at [491, 344] on div "Select..." at bounding box center [450, 338] width 283 height 34
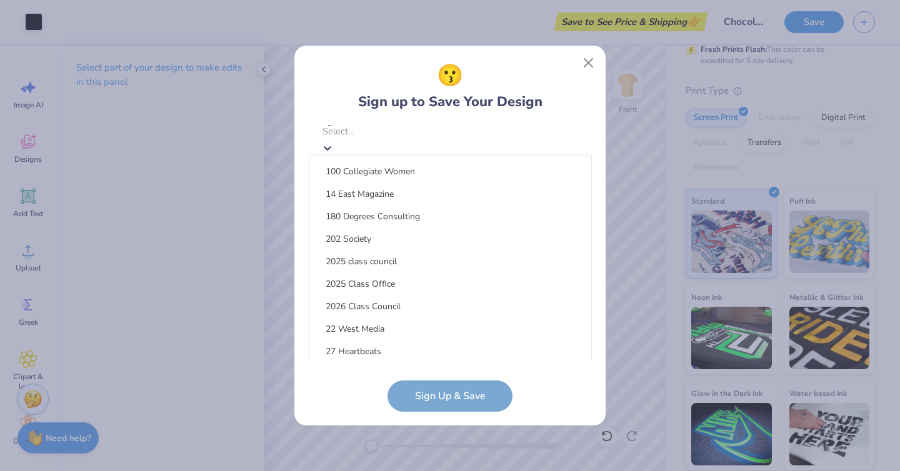
scroll to position [0, 0]
click at [599, 319] on div "😗 Sign up to Save Your Design [EMAIL_ADDRESS][DOMAIN_NAME] Email [PHONE_NUMBER]…" at bounding box center [449, 236] width 311 height 380
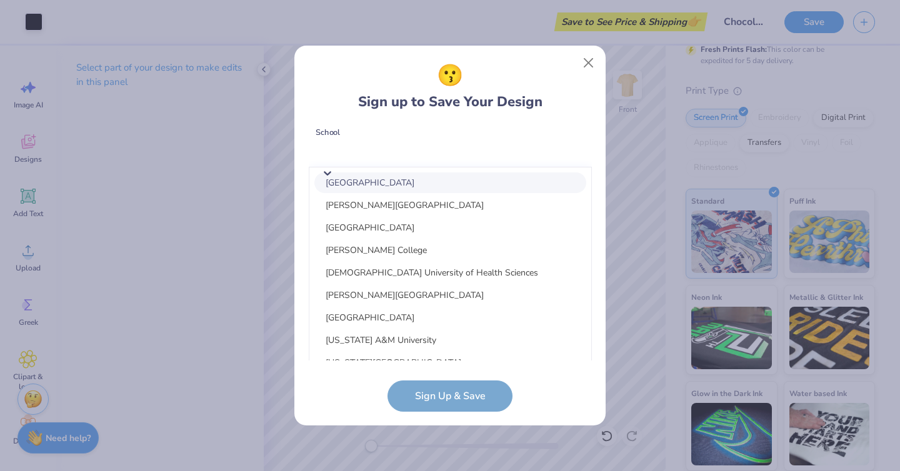
click at [571, 145] on div "[EMAIL_ADDRESS][DOMAIN_NAME] Email [PHONE_NUMBER] Phone [PERSON_NAME] Full Name…" at bounding box center [450, 243] width 283 height 236
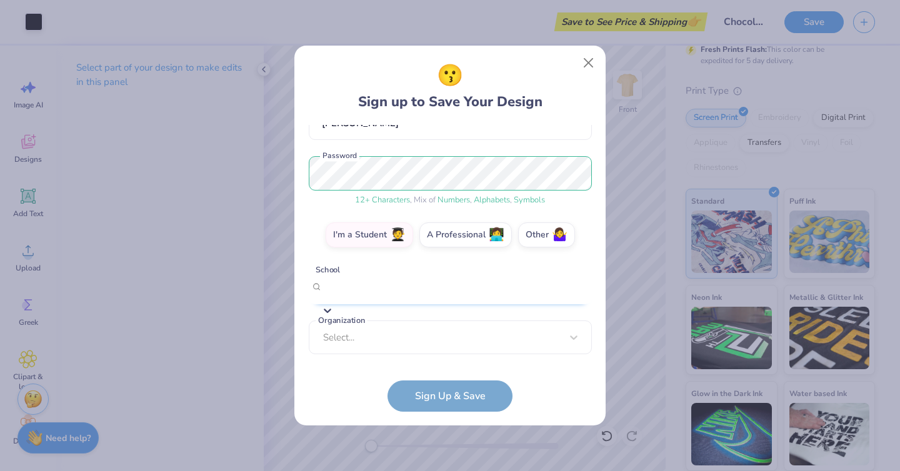
click at [512, 280] on div "Select is focused ,type to refine list, press Down to open the menu, [US_STATE]…" at bounding box center [450, 287] width 283 height 34
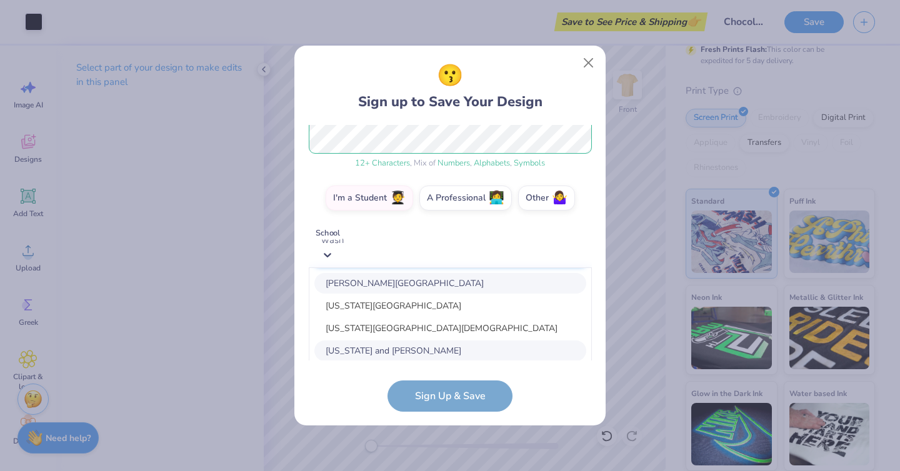
scroll to position [169, 0]
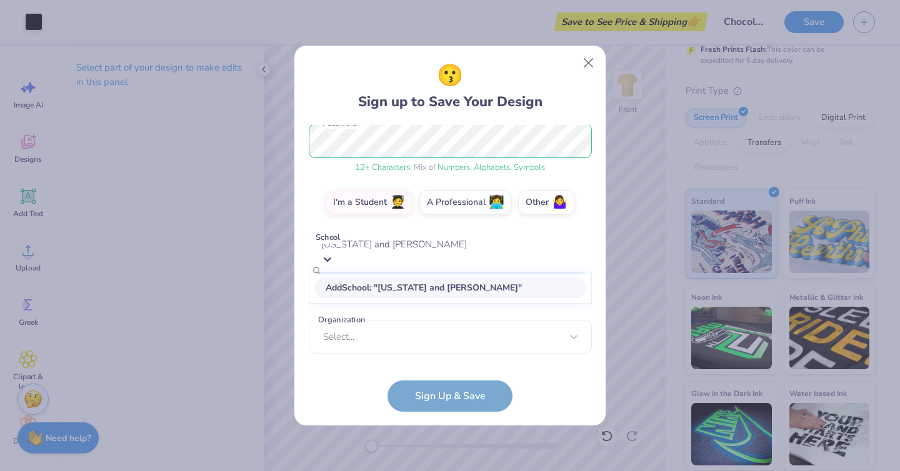
type input "[US_STATE] and [PERSON_NAME]"
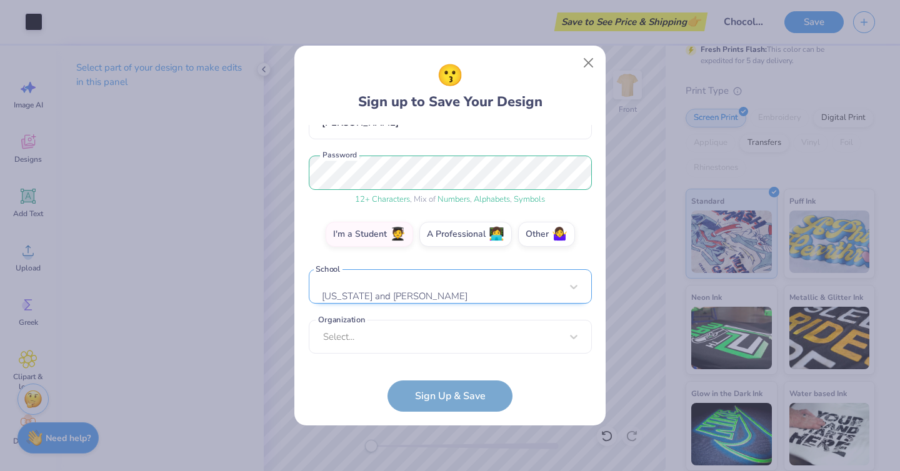
scroll to position [132, 0]
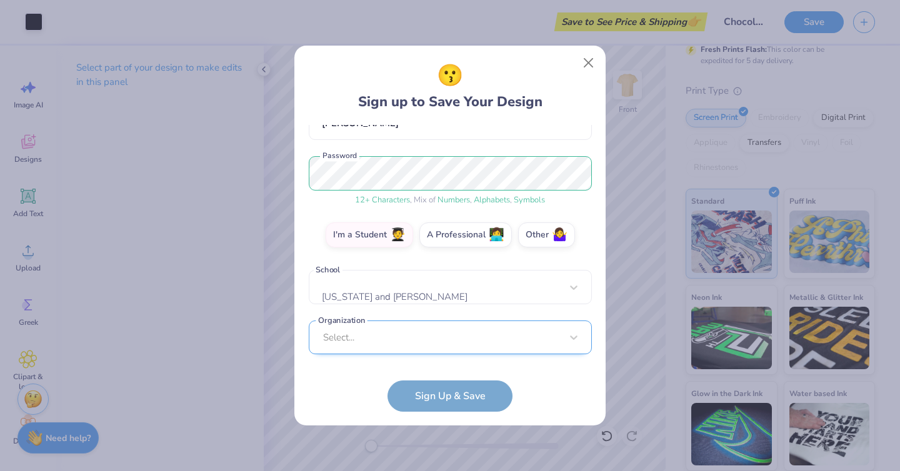
click at [492, 334] on div "Select..." at bounding box center [450, 338] width 283 height 34
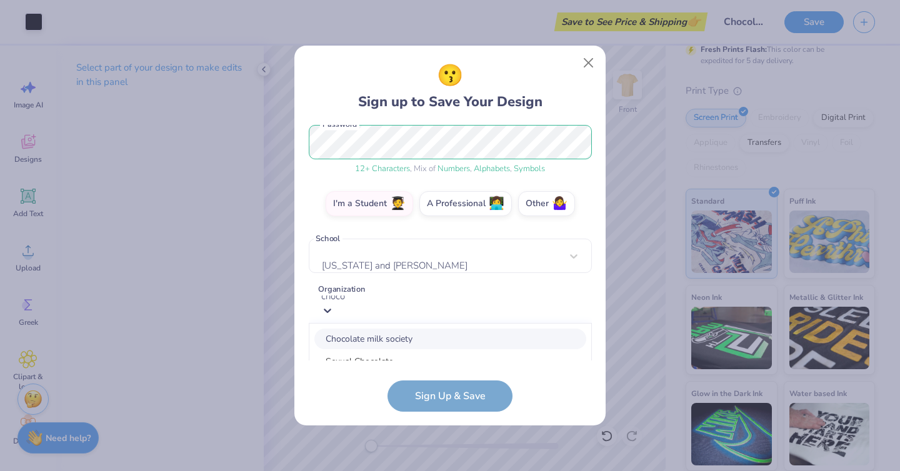
scroll to position [319, 0]
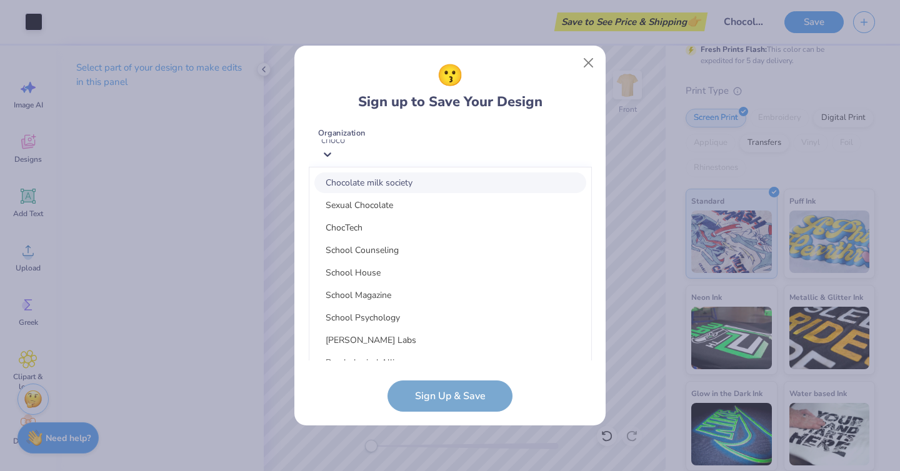
click at [442, 180] on div "Chocolate milk society" at bounding box center [450, 183] width 272 height 21
type input "choco"
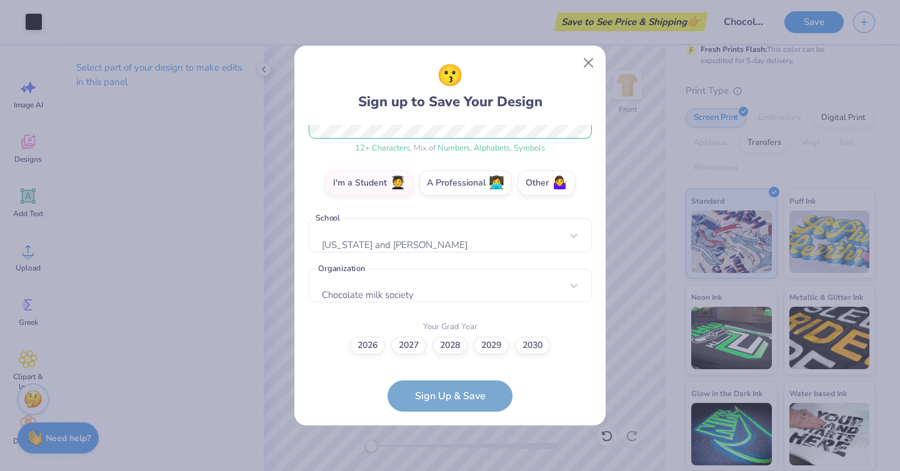
scroll to position [183, 0]
click at [454, 350] on label "2028" at bounding box center [450, 345] width 35 height 18
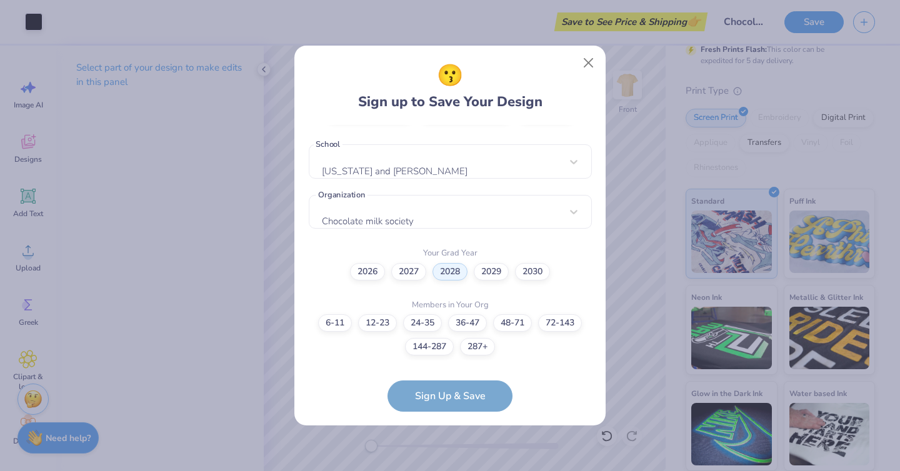
click at [482, 391] on form "[EMAIL_ADDRESS][DOMAIN_NAME] Email [PHONE_NUMBER] Phone [PERSON_NAME] Full Name…" at bounding box center [450, 268] width 283 height 287
click at [508, 320] on label "48-71" at bounding box center [512, 322] width 39 height 18
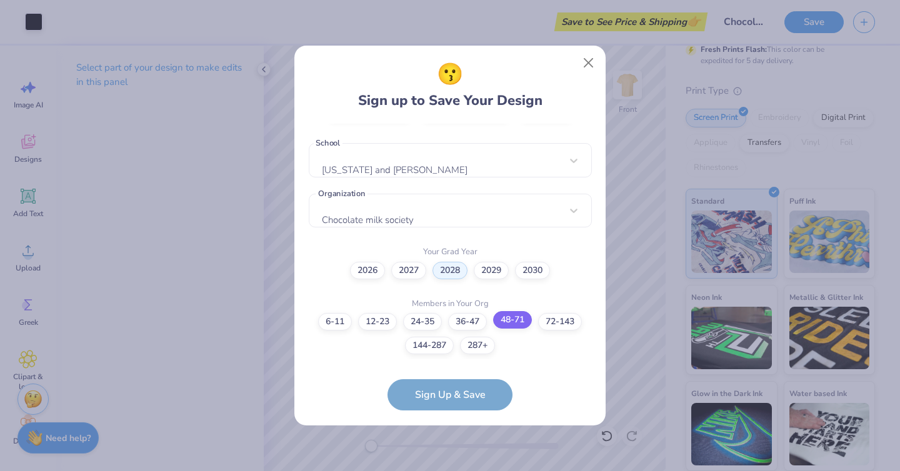
scroll to position [308, 0]
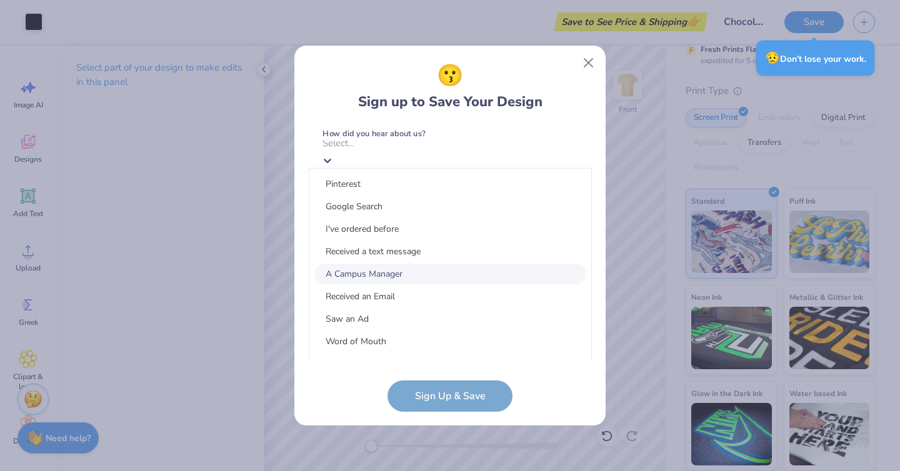
scroll to position [158, 0]
drag, startPoint x: 512, startPoint y: 329, endPoint x: 512, endPoint y: 339, distance: 10.0
click at [512, 339] on div "Pinterest Google Search I've ordered before Received a text message A Campus Ma…" at bounding box center [450, 342] width 282 height 346
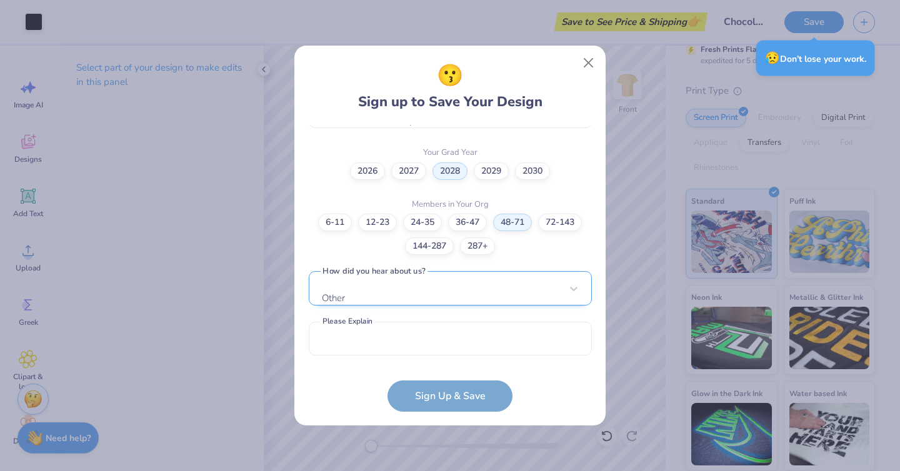
click at [508, 273] on div "Other" at bounding box center [450, 288] width 283 height 34
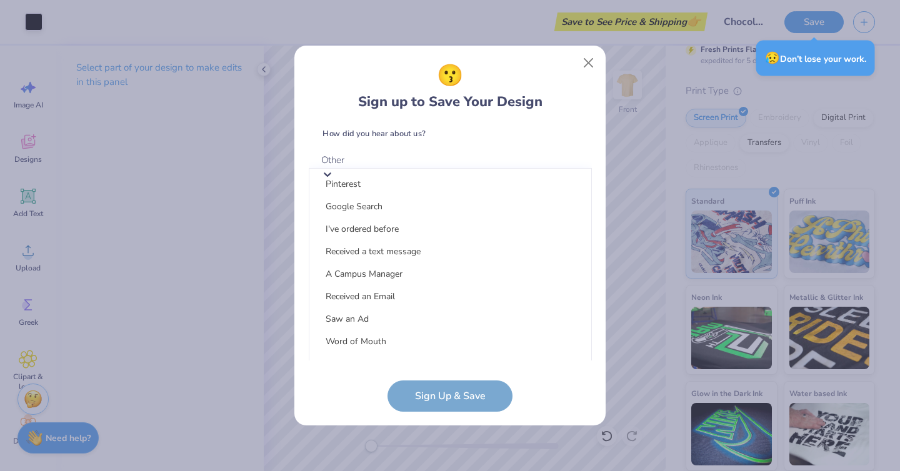
scroll to position [0, 0]
click at [490, 340] on div "Word of Mouth" at bounding box center [450, 341] width 272 height 21
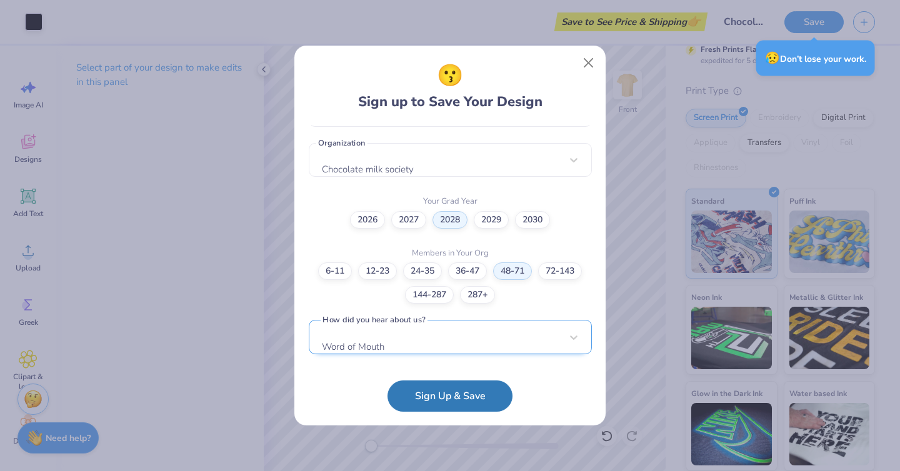
scroll to position [308, 0]
click at [529, 294] on div "6-11 12-23 [PHONE_NUMBER] [PHONE_NUMBER] [PHONE_NUMBER]+" at bounding box center [450, 284] width 283 height 41
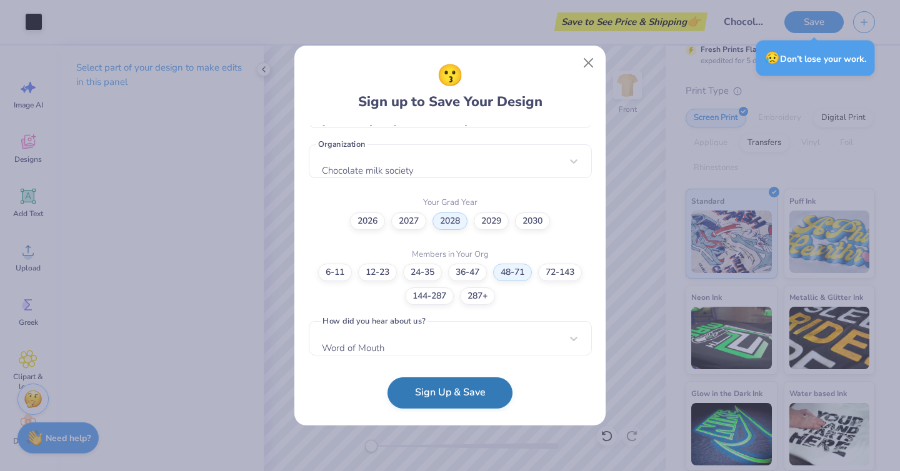
click at [461, 398] on button "Sign Up & Save" at bounding box center [450, 393] width 125 height 31
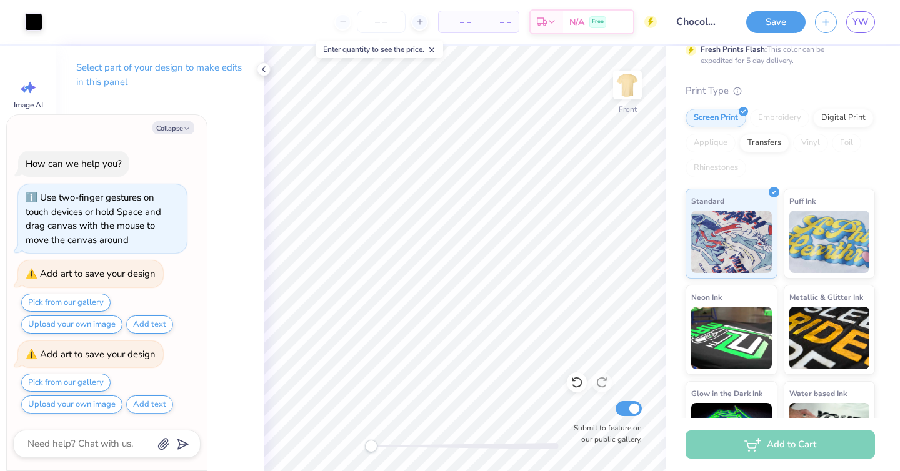
scroll to position [61, 0]
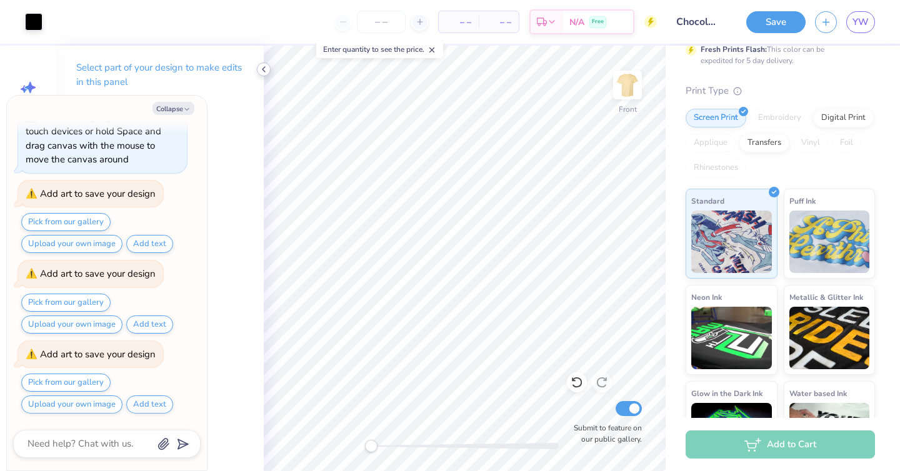
click at [263, 71] on icon at bounding box center [264, 69] width 10 height 10
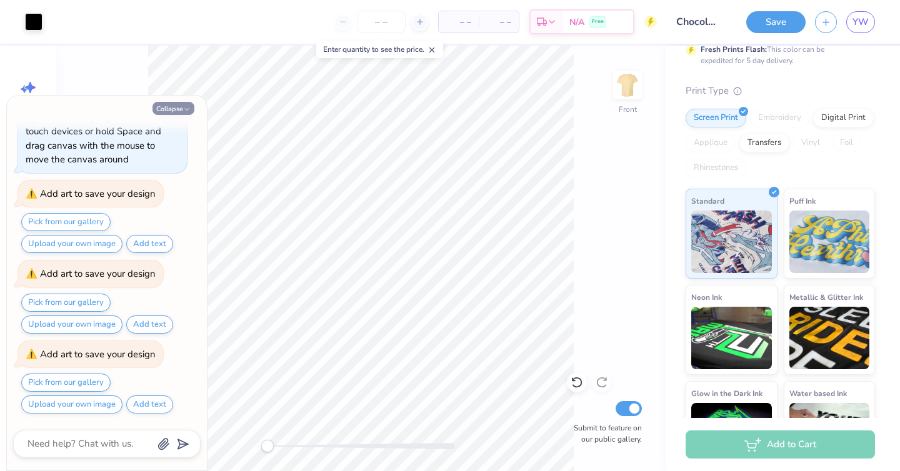
click at [186, 109] on icon "button" at bounding box center [187, 110] width 8 height 8
type textarea "x"
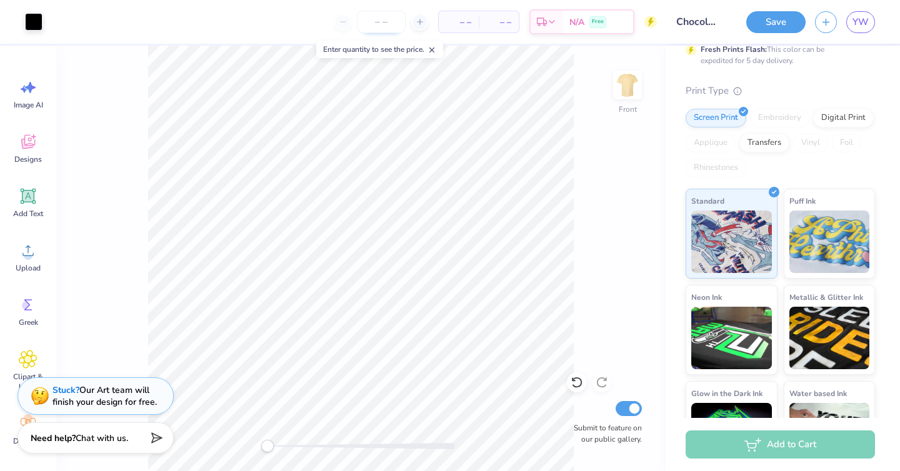
click at [391, 30] on input "number" at bounding box center [381, 22] width 49 height 23
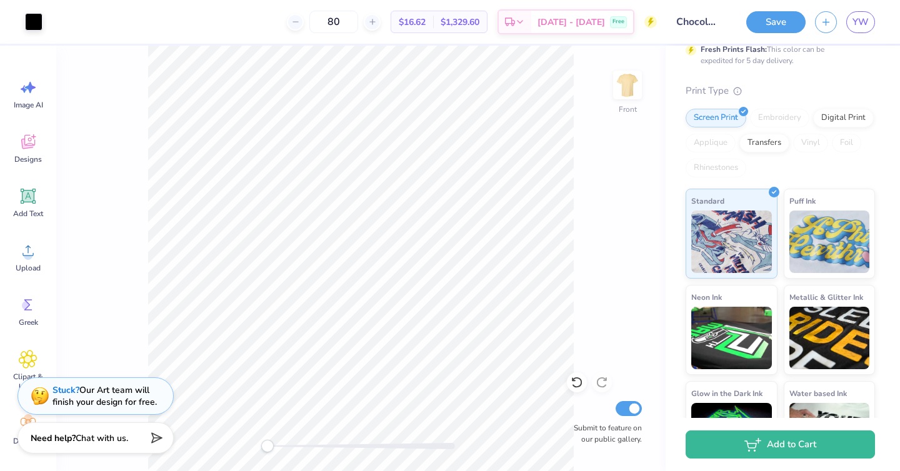
type input "80"
click at [574, 188] on div "Front Submit to feature on our public gallery." at bounding box center [360, 259] width 609 height 426
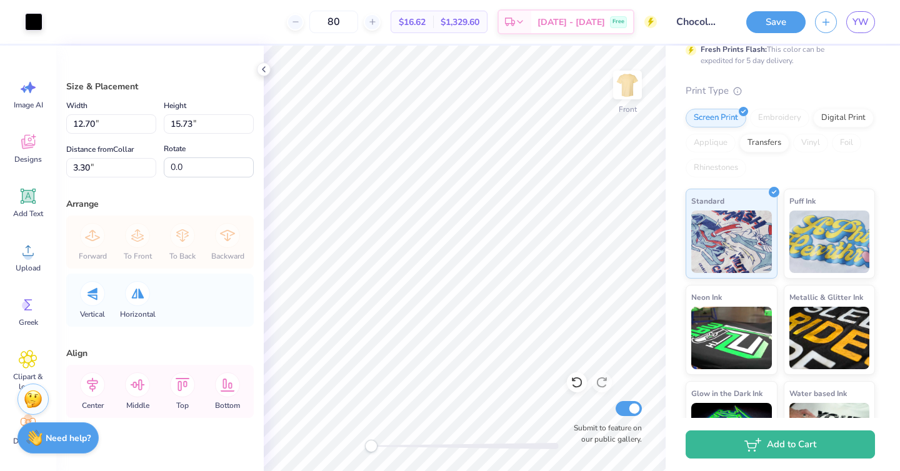
type input "12.92"
type input "15.99"
type input "13.23"
type input "16.38"
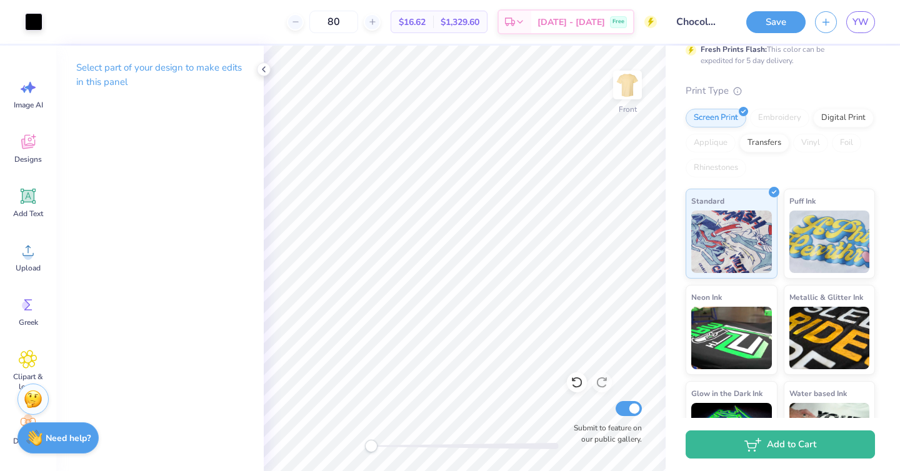
click at [475, 29] on div "$1,329.60 Total" at bounding box center [460, 21] width 54 height 21
click at [356, 23] on input "80" at bounding box center [333, 22] width 49 height 23
click at [348, 23] on input "80" at bounding box center [333, 22] width 49 height 23
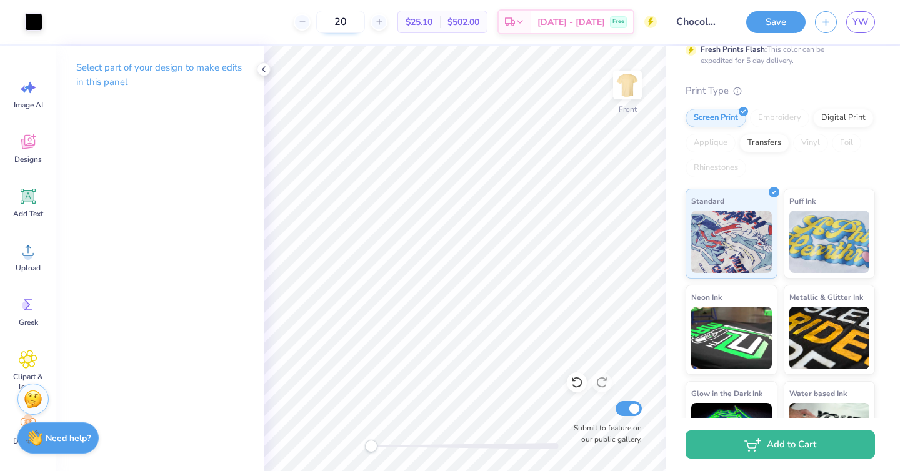
click at [365, 23] on input "20" at bounding box center [340, 22] width 49 height 23
type input "2"
type input "100"
click at [358, 25] on input "100" at bounding box center [333, 22] width 49 height 23
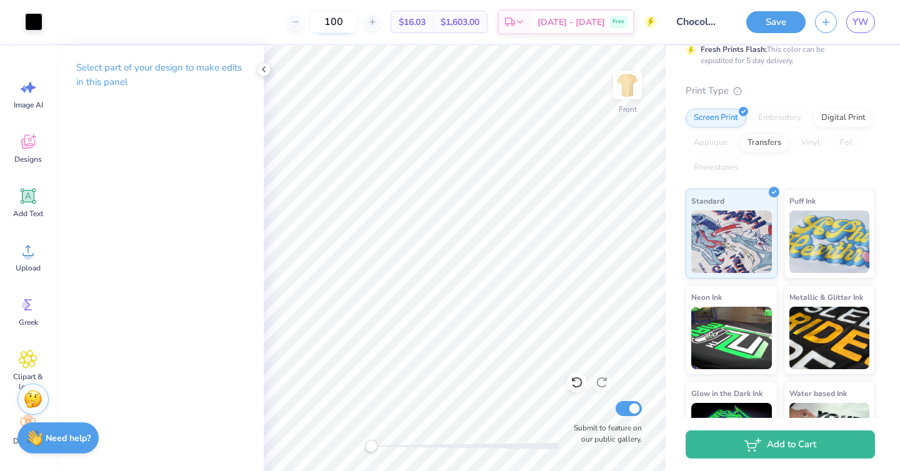
click at [353, 24] on input "100" at bounding box center [333, 22] width 49 height 23
click at [759, 26] on button "Save" at bounding box center [775, 20] width 59 height 22
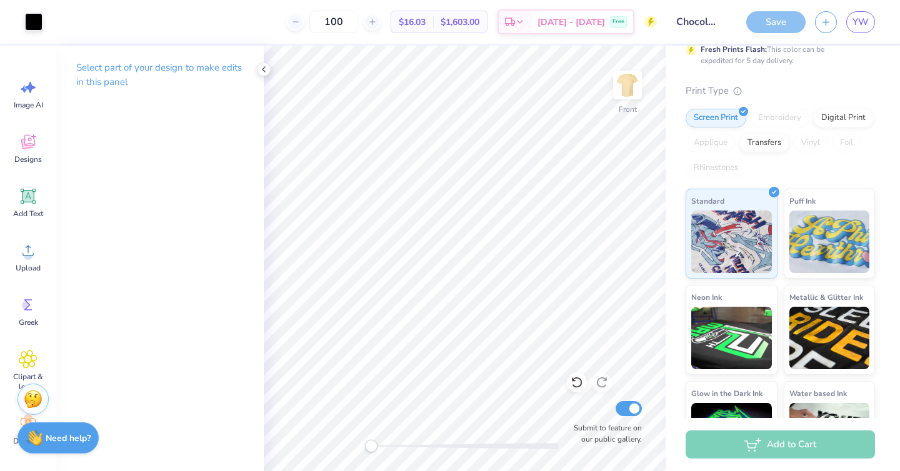
scroll to position [273, 0]
